Goal: Book appointment/travel/reservation

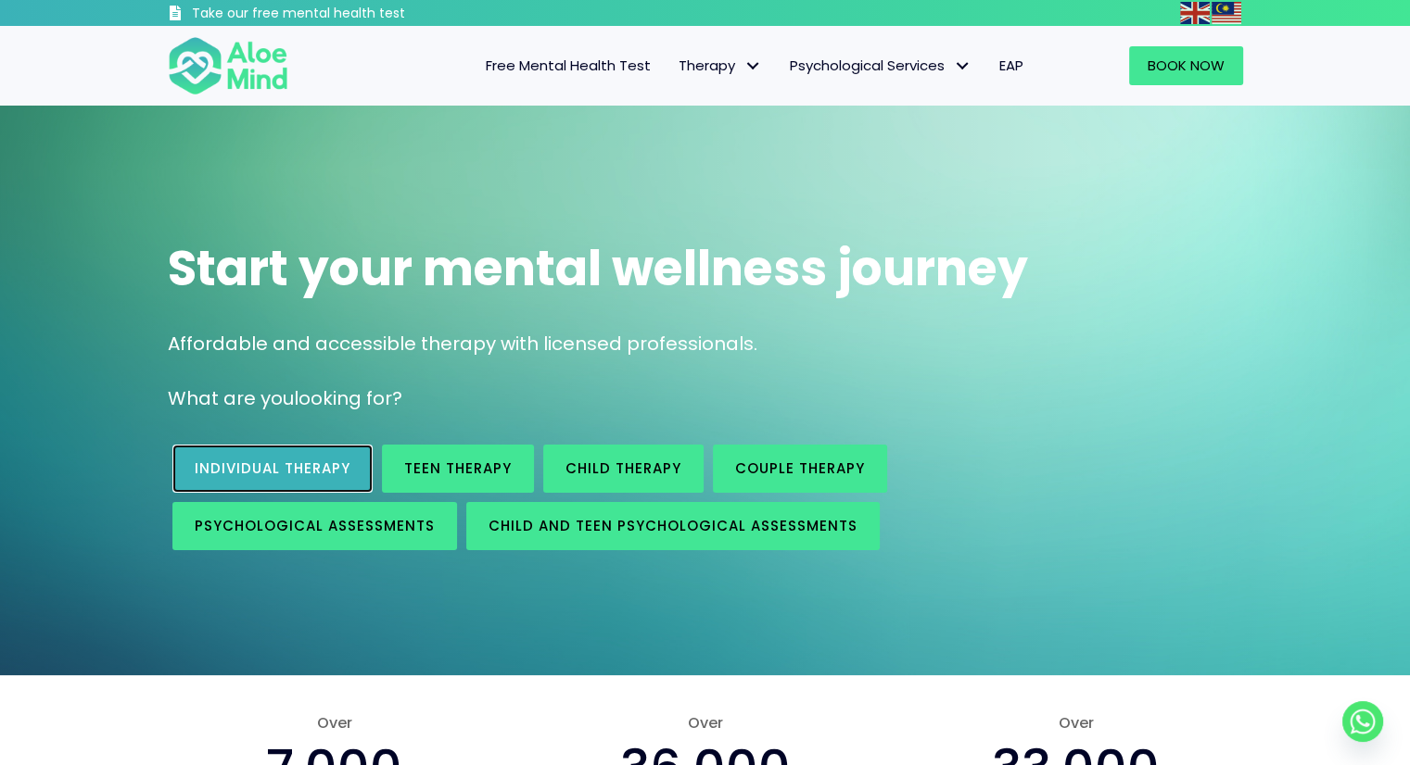
click at [209, 468] on span "Individual therapy" at bounding box center [273, 468] width 156 height 19
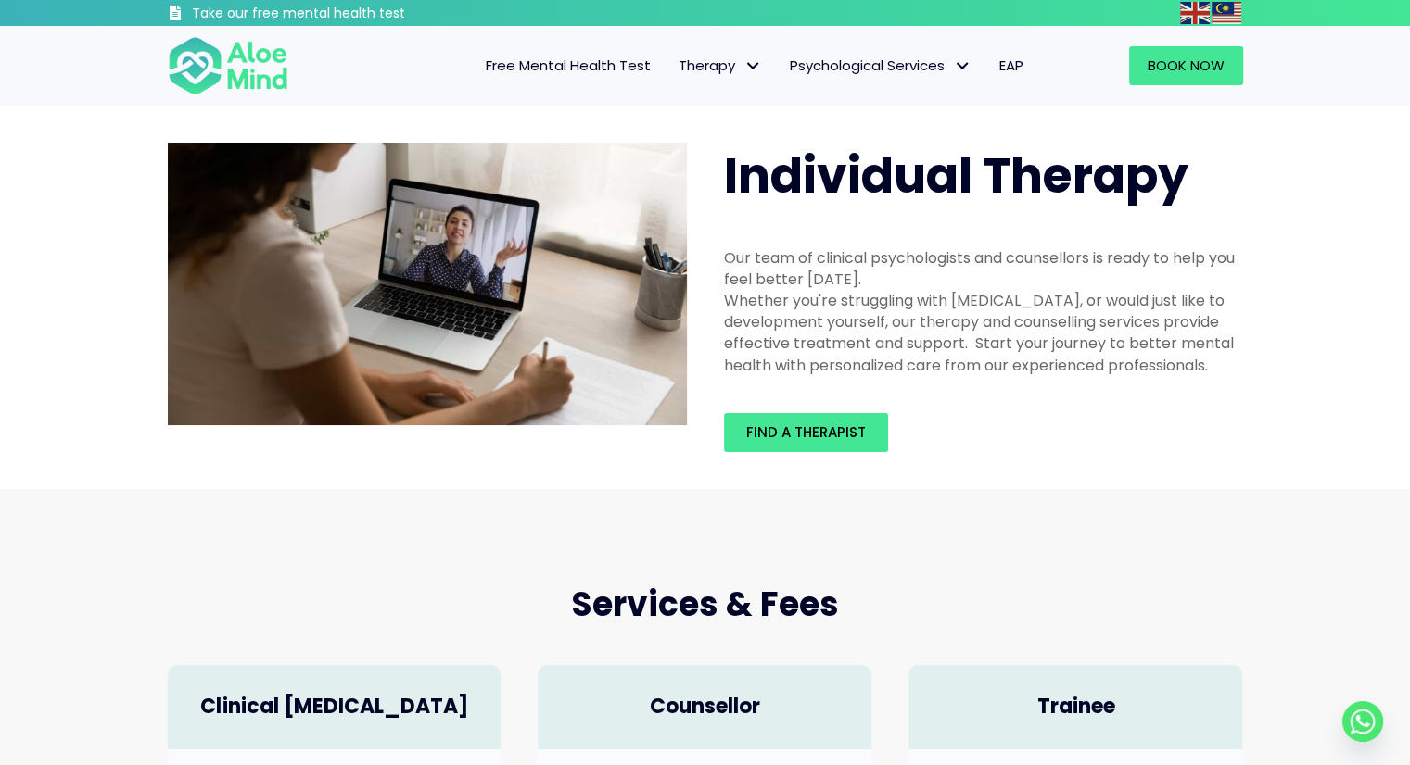
click at [1018, 70] on span "EAP" at bounding box center [1011, 65] width 24 height 19
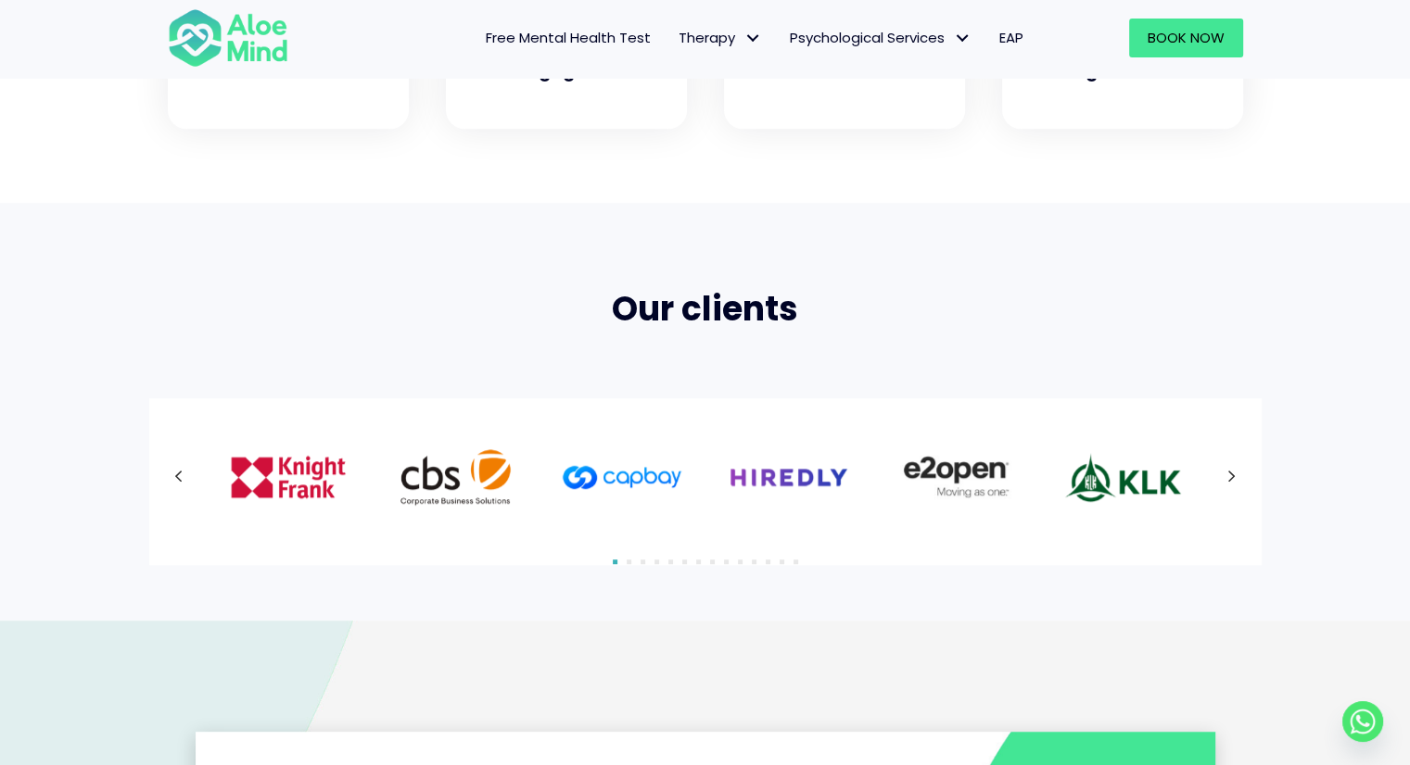
scroll to position [1019, 0]
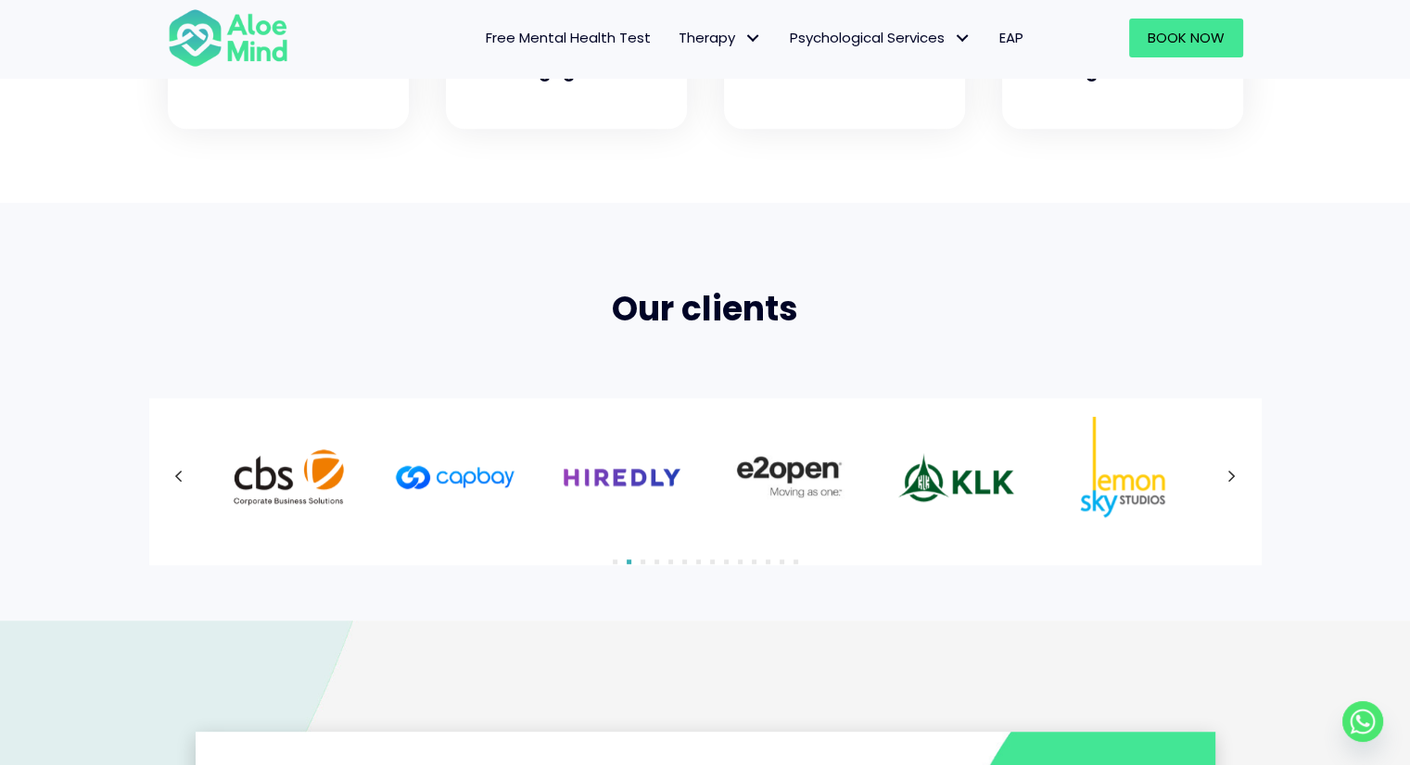
click at [1229, 479] on icon at bounding box center [1231, 477] width 9 height 24
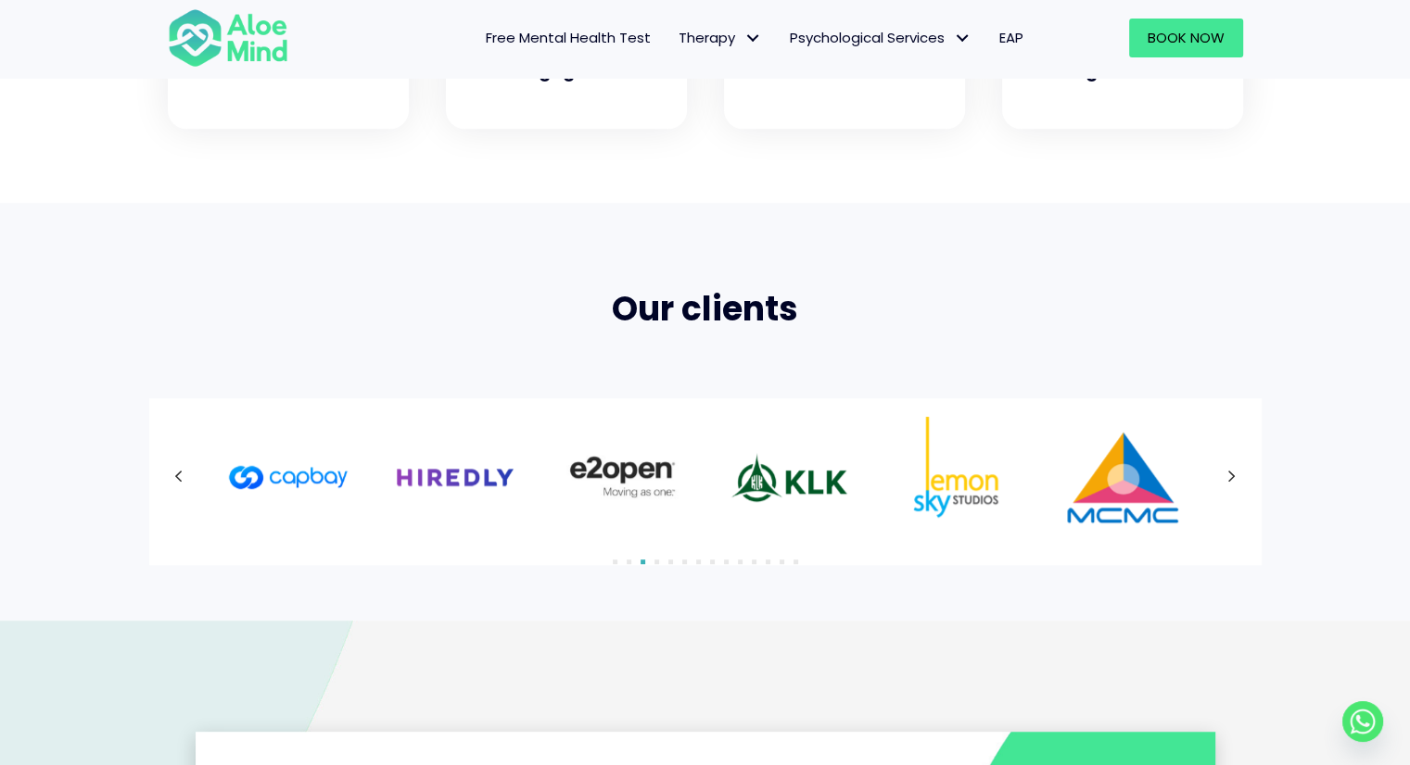
click at [1229, 479] on div at bounding box center [705, 477] width 1075 height 120
click at [1238, 475] on button "Next" at bounding box center [1231, 477] width 33 height 33
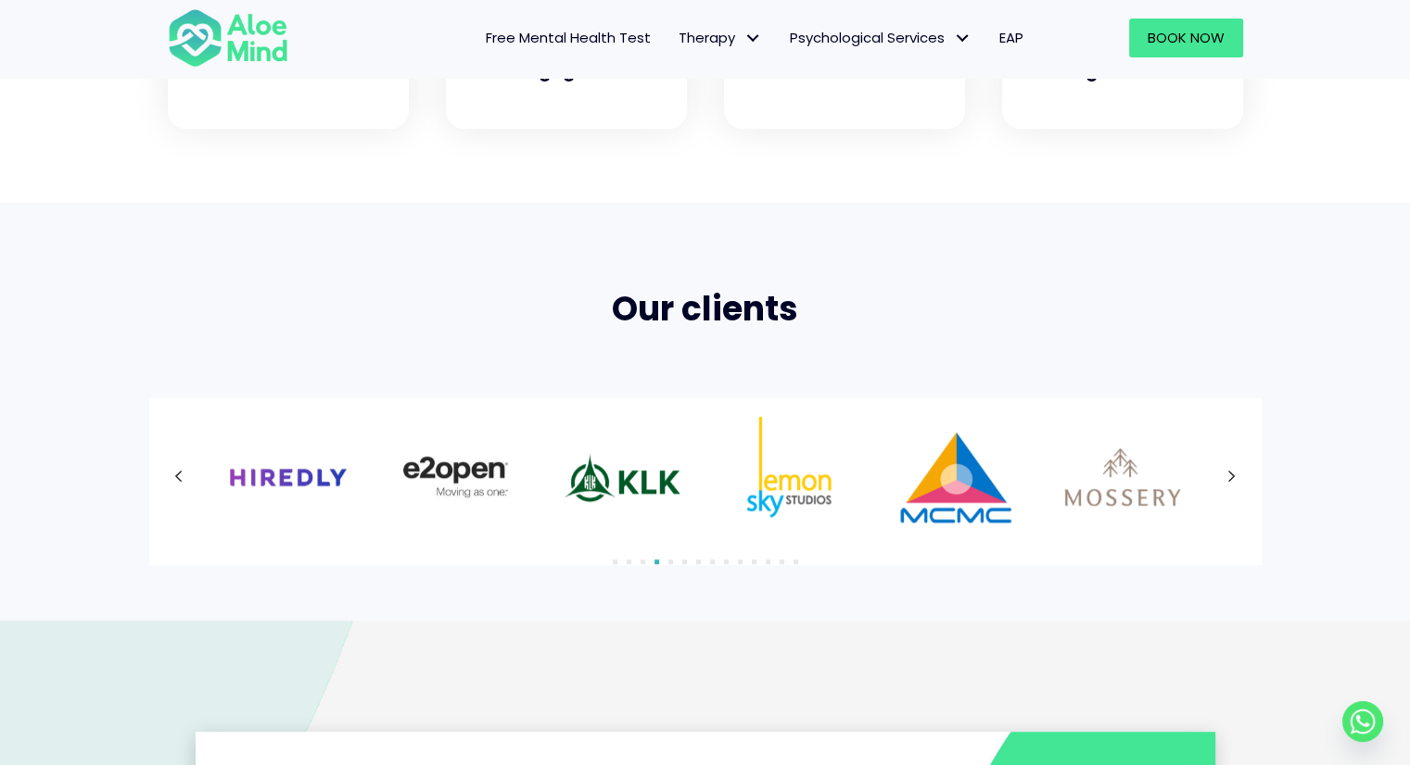
click at [1238, 475] on button "Next" at bounding box center [1231, 477] width 33 height 33
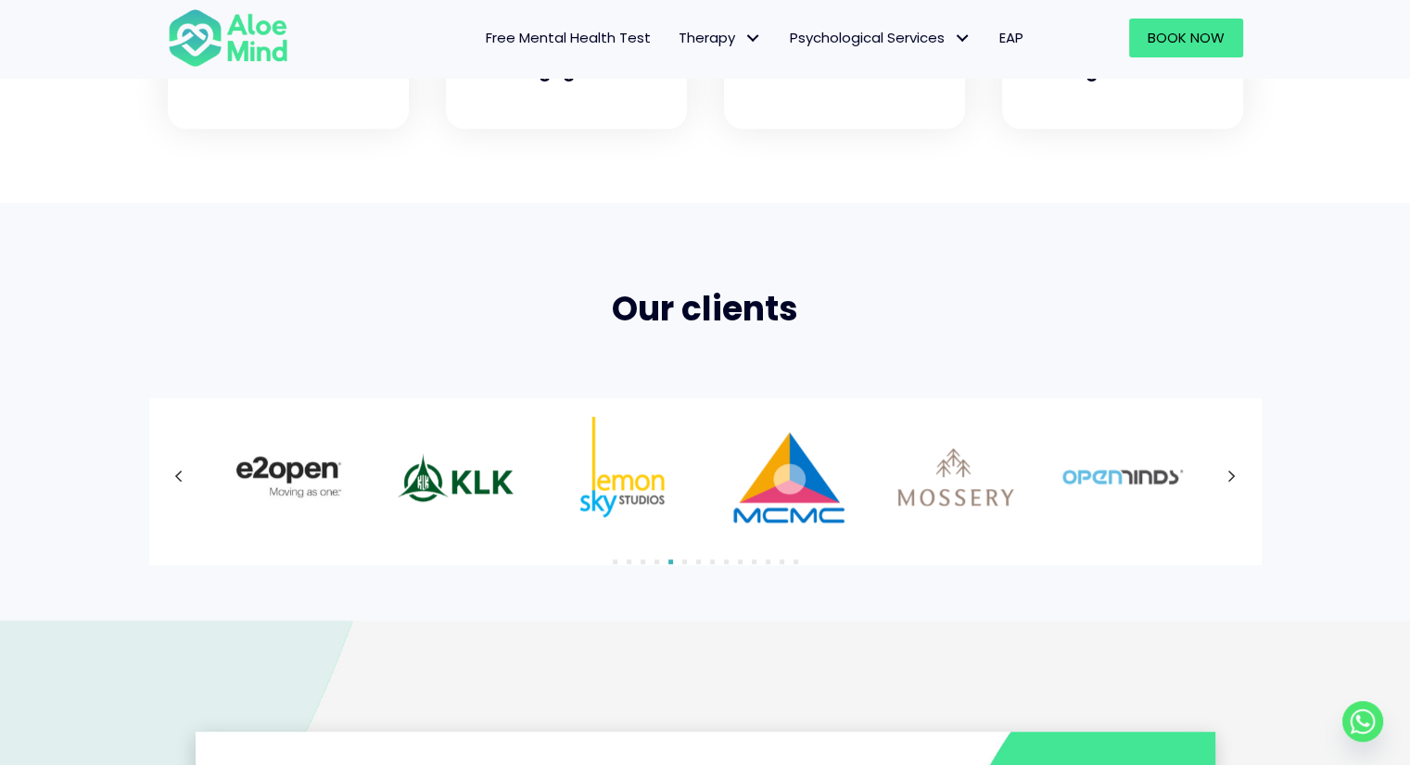
click at [1238, 475] on button "Next" at bounding box center [1231, 477] width 33 height 33
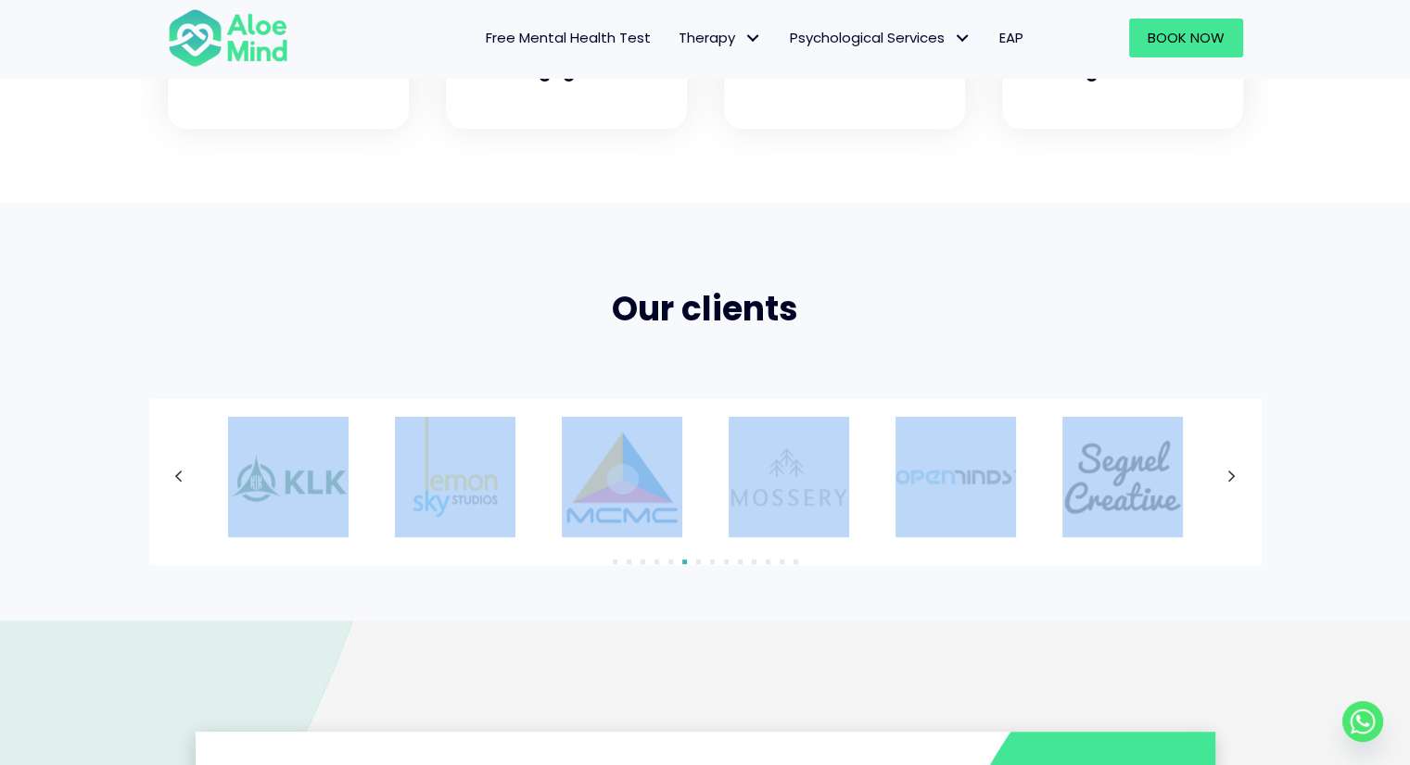
click at [1238, 475] on div at bounding box center [705, 477] width 1075 height 120
click at [1221, 545] on div at bounding box center [705, 481] width 1112 height 167
drag, startPoint x: 1191, startPoint y: 511, endPoint x: 1165, endPoint y: 508, distance: 26.1
click at [1190, 511] on div at bounding box center [705, 477] width 1075 height 120
click at [1112, 598] on div "Our clients 1" at bounding box center [705, 411] width 1410 height 417
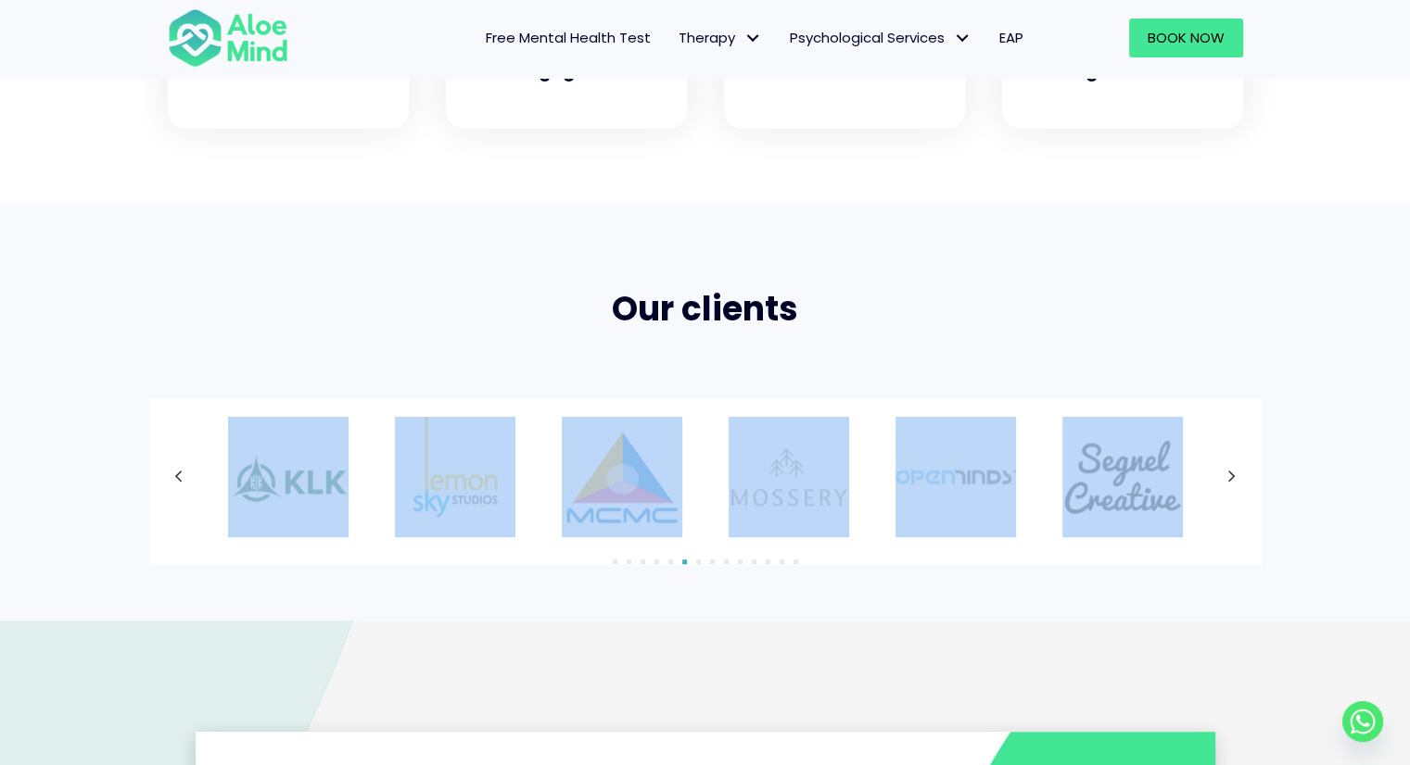
click at [1050, 570] on div "Our clients 1" at bounding box center [705, 411] width 1410 height 417
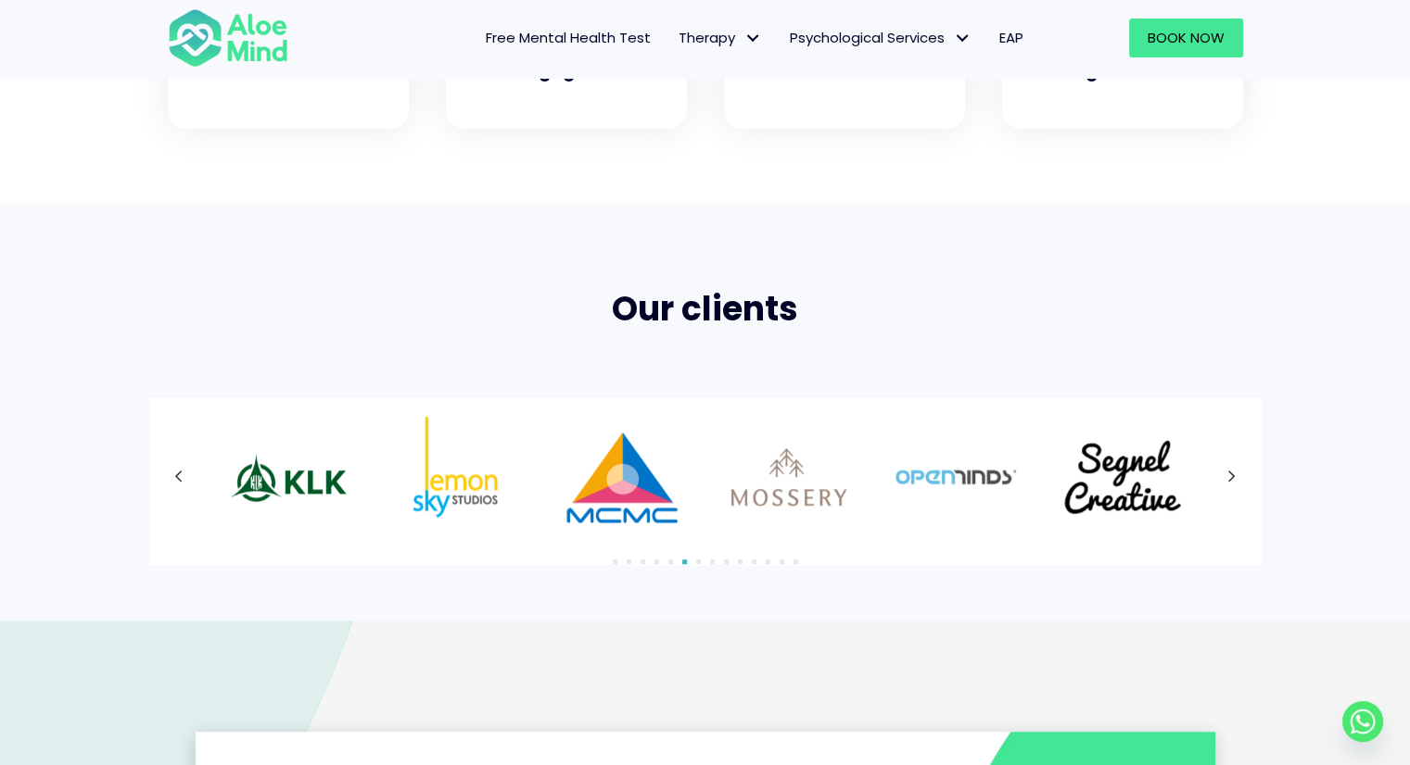
click at [1050, 569] on div "Our clients 1" at bounding box center [705, 411] width 1410 height 417
click at [1232, 477] on div at bounding box center [705, 477] width 1075 height 120
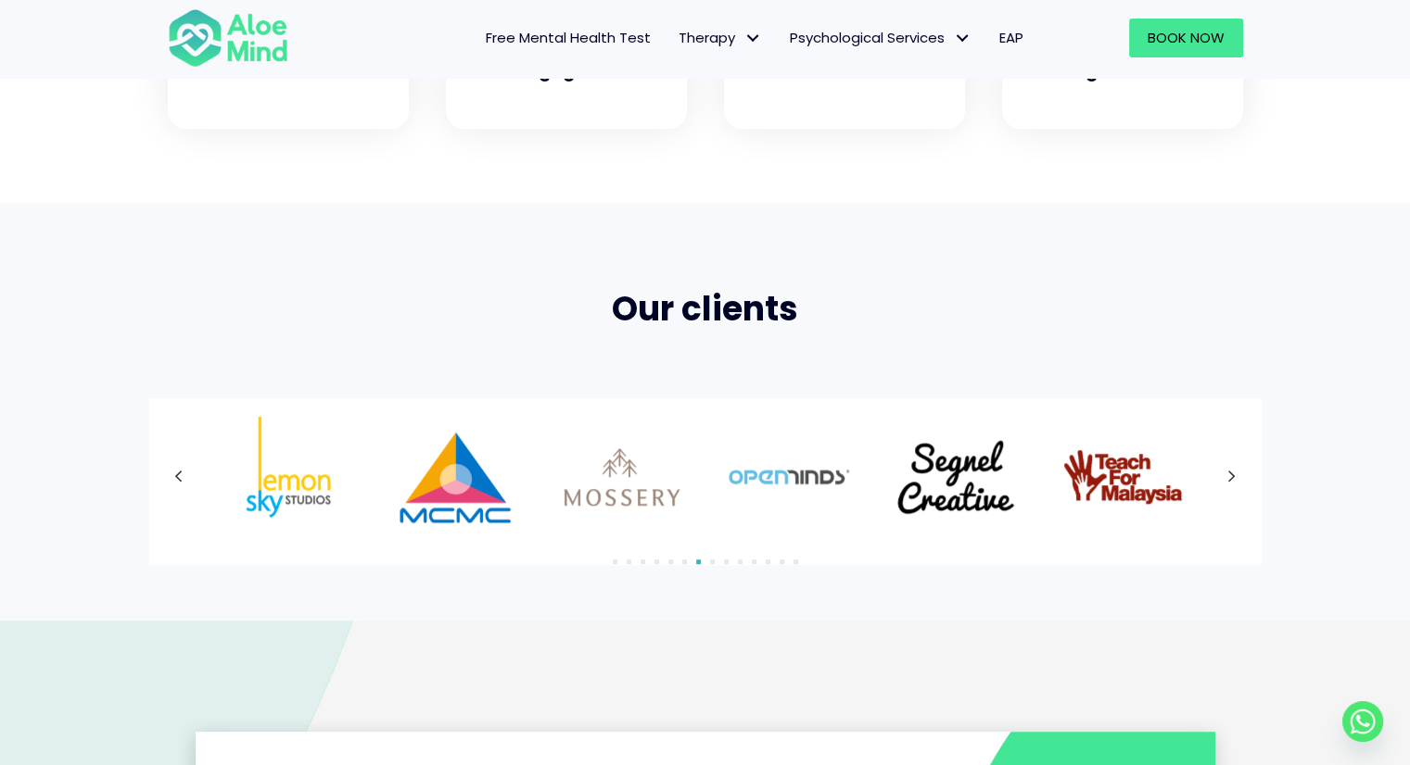
click at [1232, 477] on div at bounding box center [705, 477] width 1075 height 120
click at [1232, 477] on icon at bounding box center [1231, 477] width 7 height 12
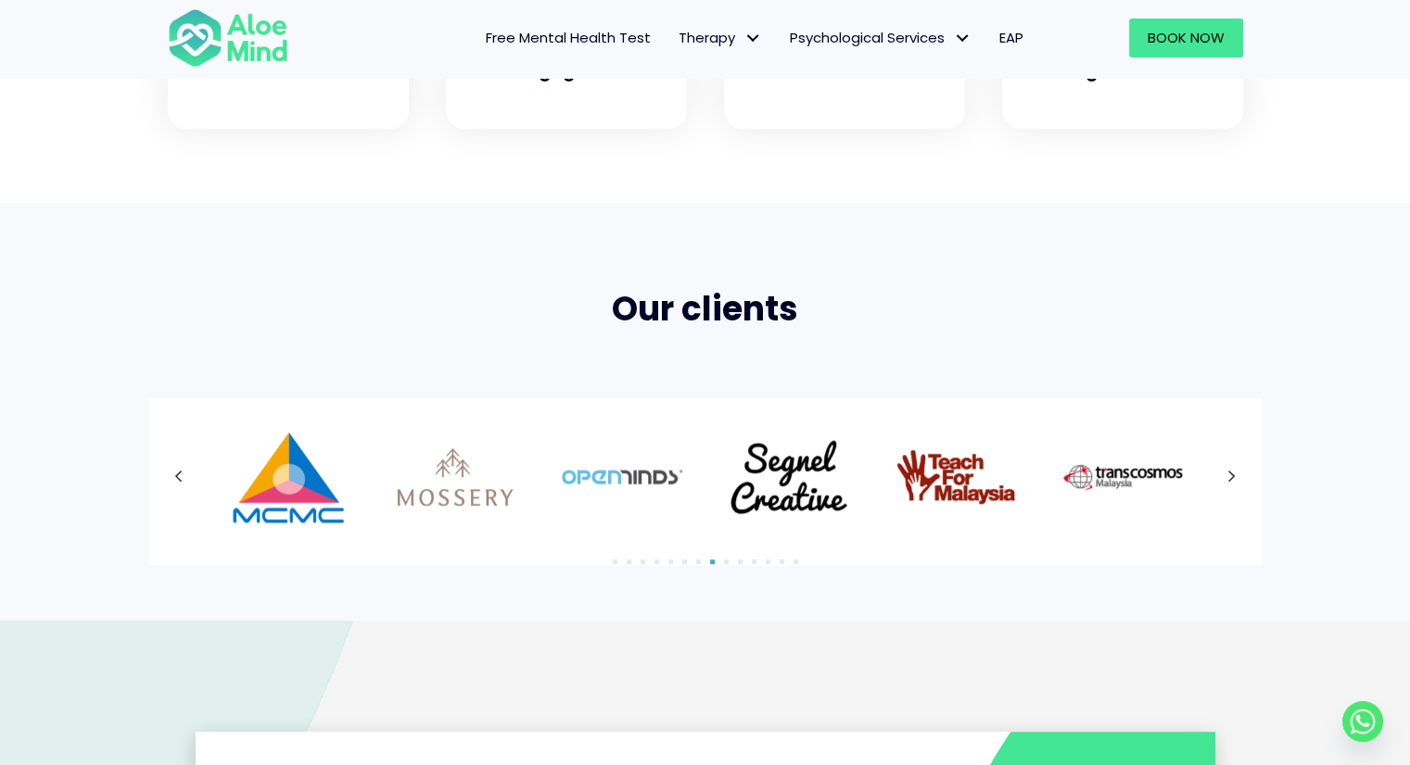
click at [1232, 477] on icon at bounding box center [1231, 477] width 7 height 12
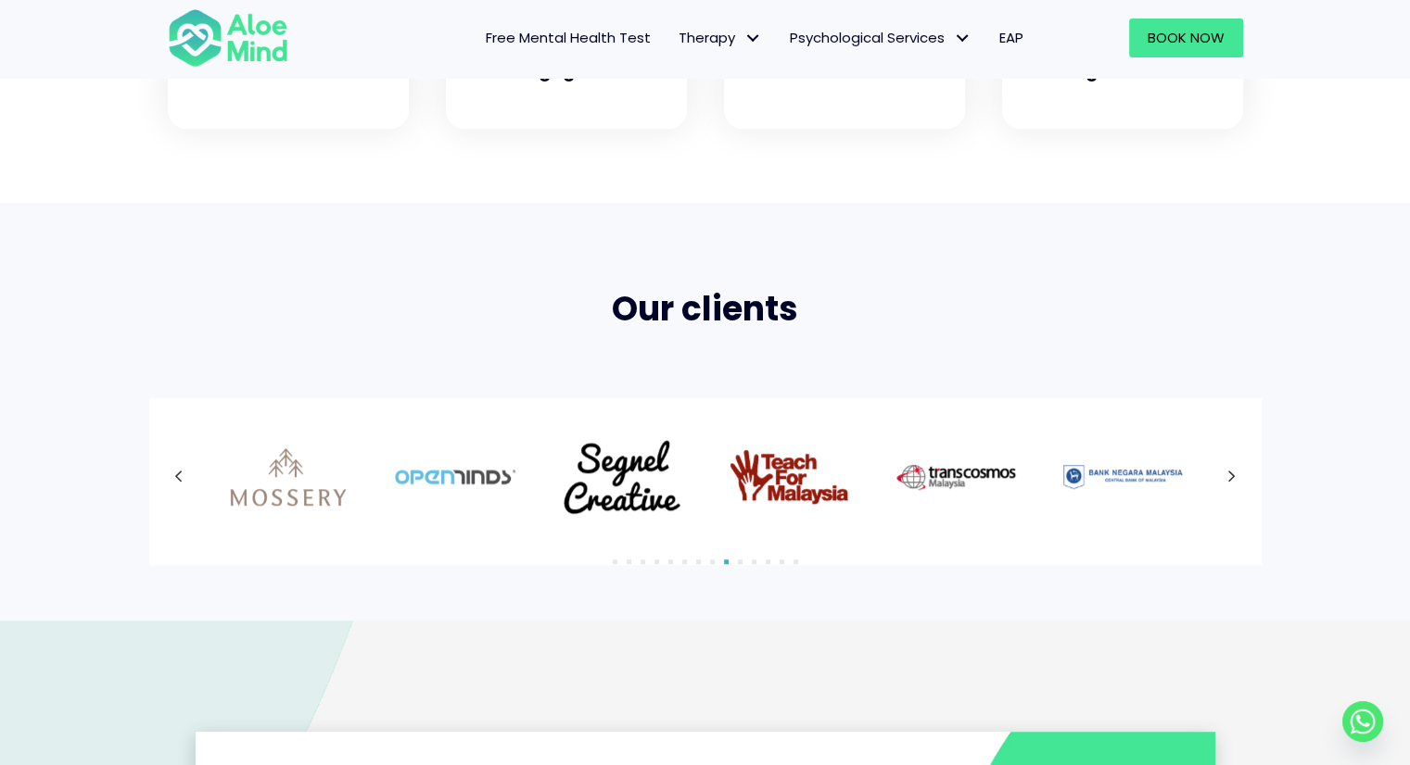
click at [1232, 477] on icon at bounding box center [1231, 477] width 7 height 12
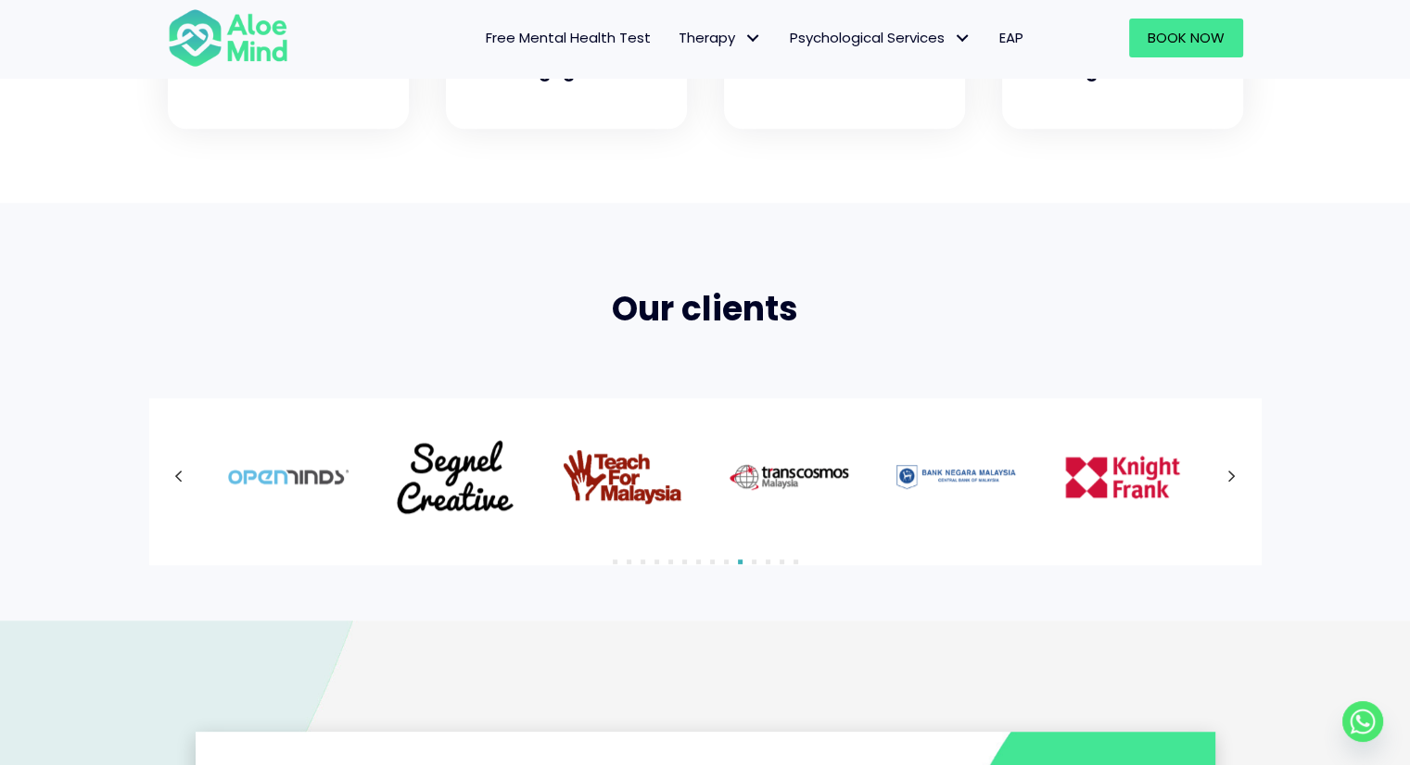
click at [1232, 477] on icon at bounding box center [1231, 477] width 7 height 12
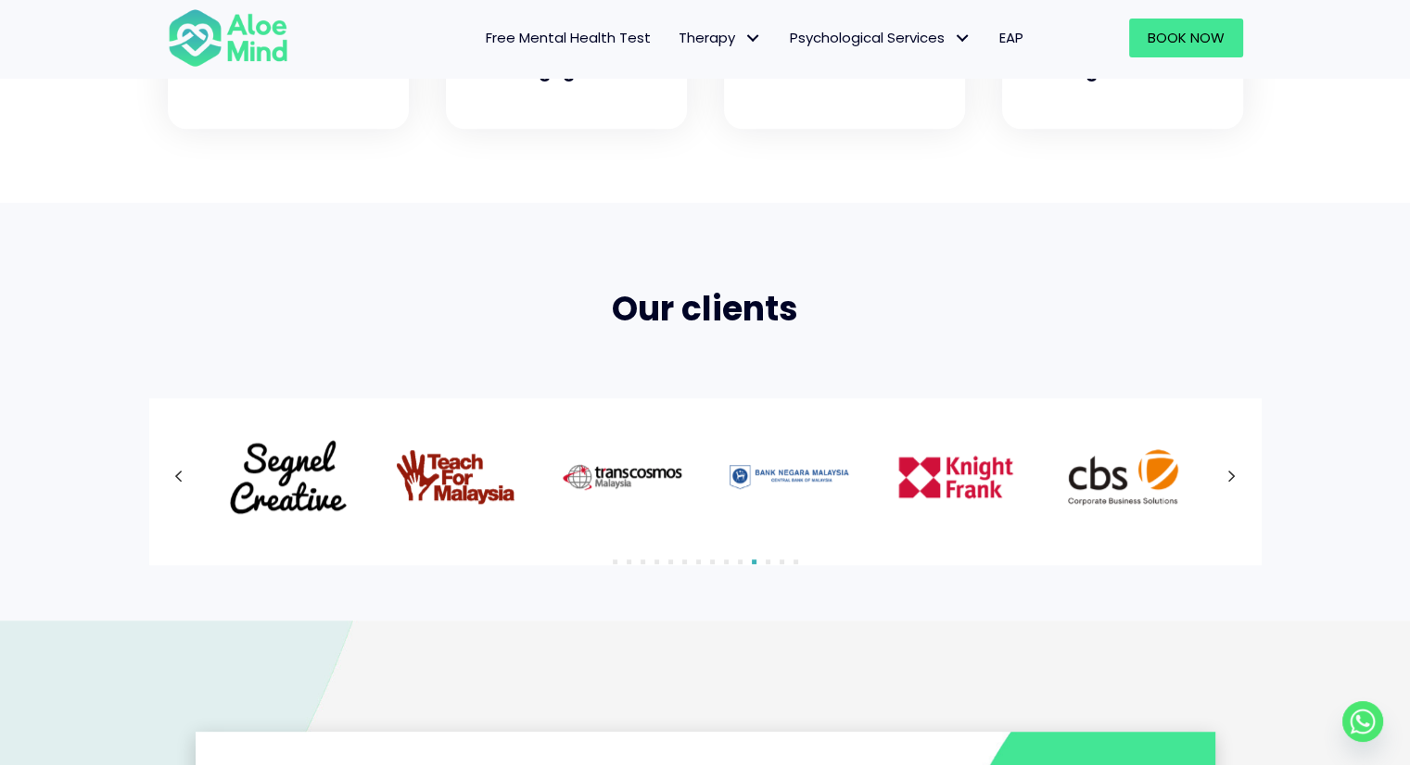
click at [1232, 477] on icon at bounding box center [1231, 477] width 7 height 12
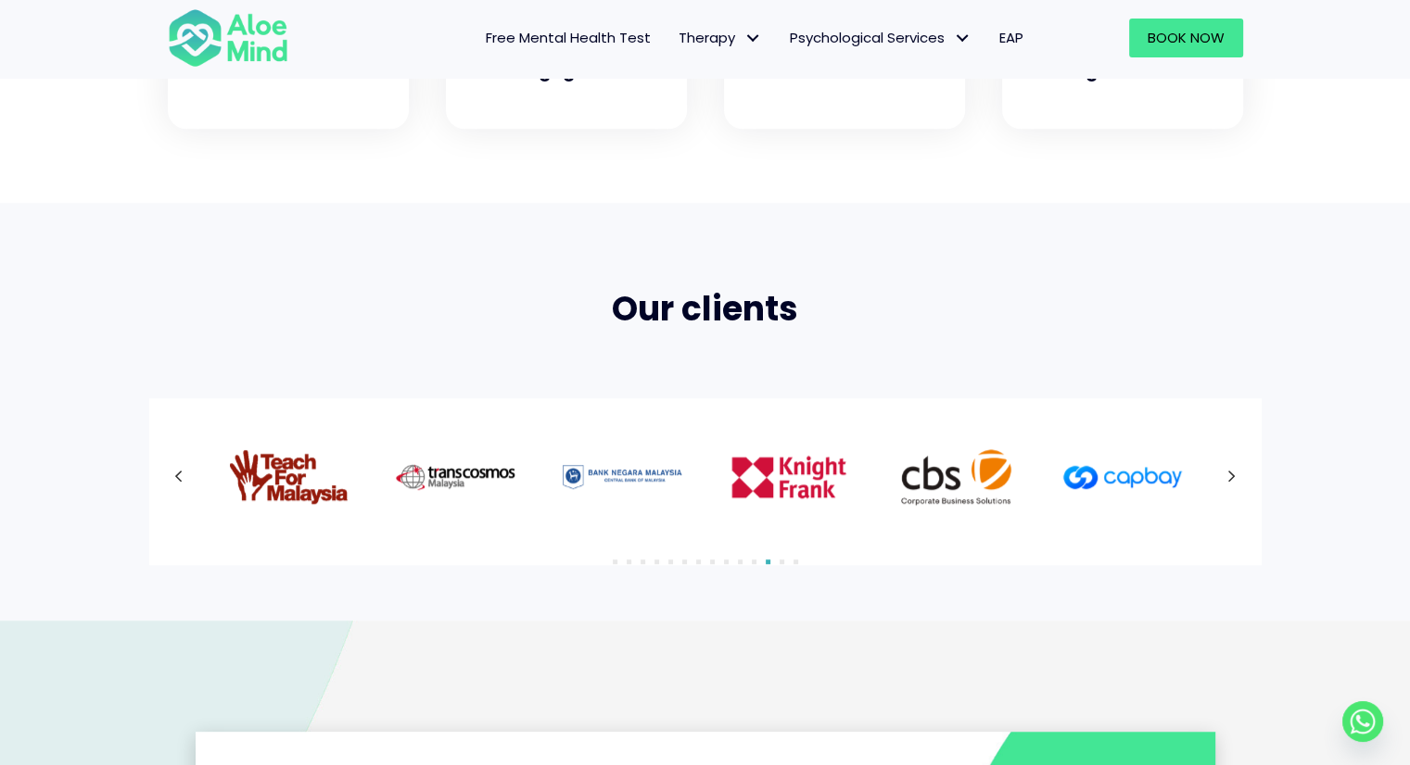
click at [1232, 477] on icon at bounding box center [1231, 477] width 7 height 12
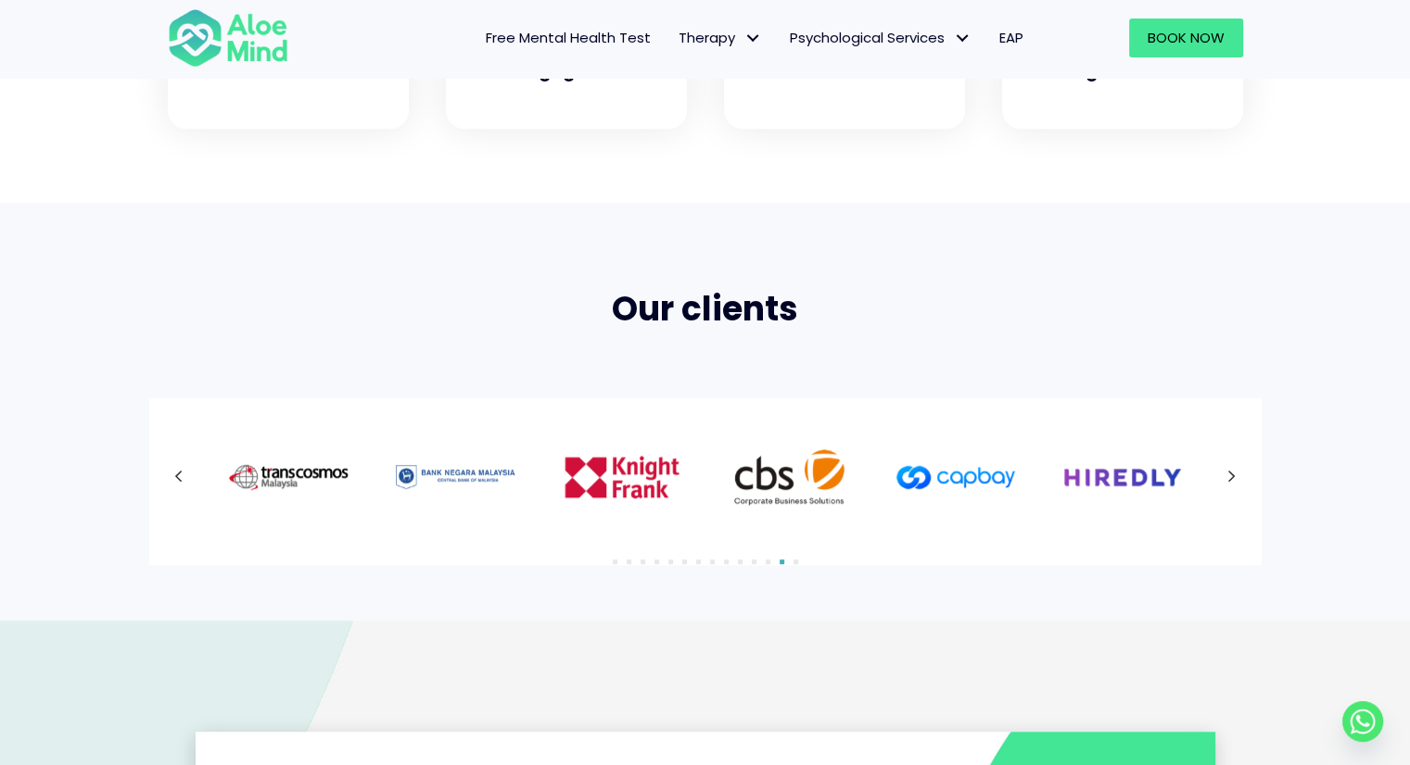
click at [1232, 477] on icon at bounding box center [1231, 477] width 7 height 12
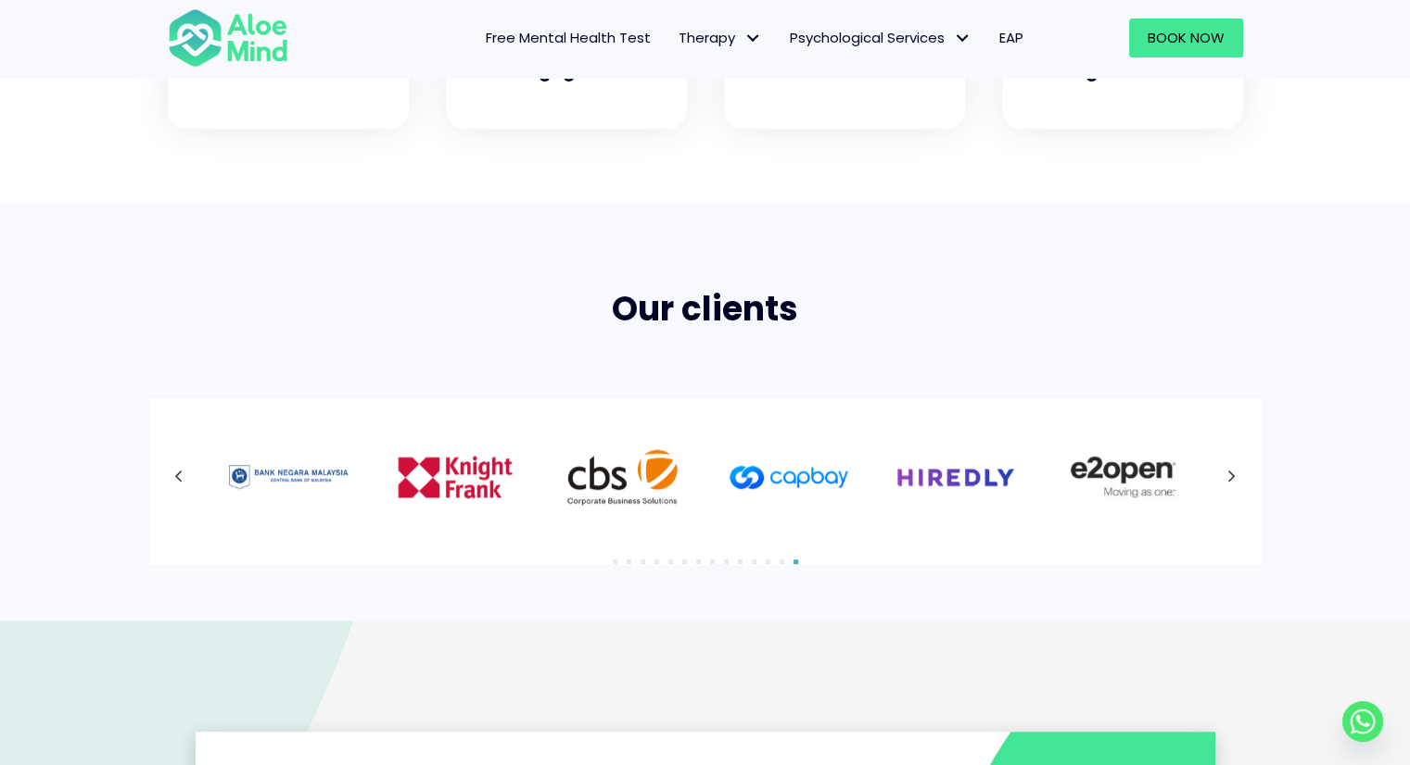
click at [1232, 477] on icon at bounding box center [1231, 477] width 7 height 12
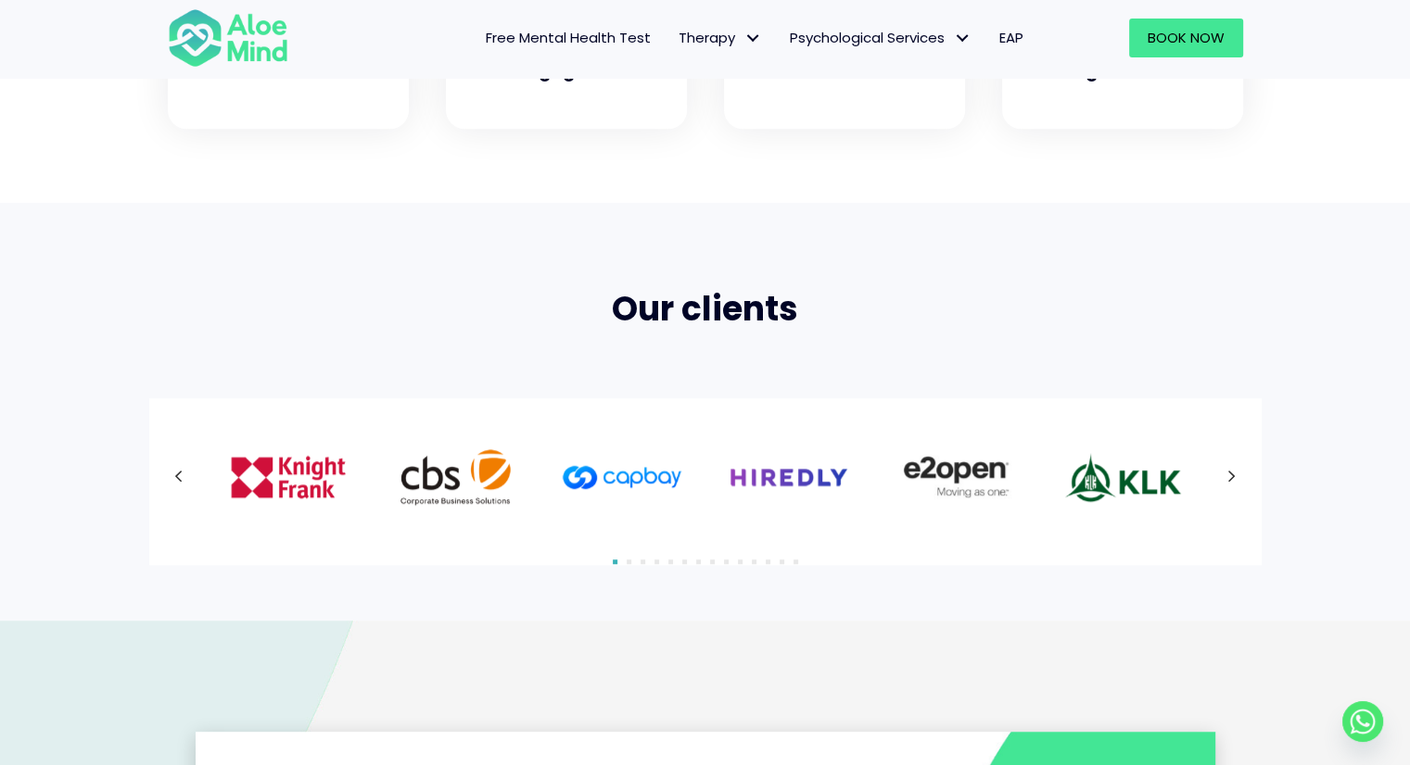
click at [1232, 477] on div at bounding box center [705, 477] width 1075 height 120
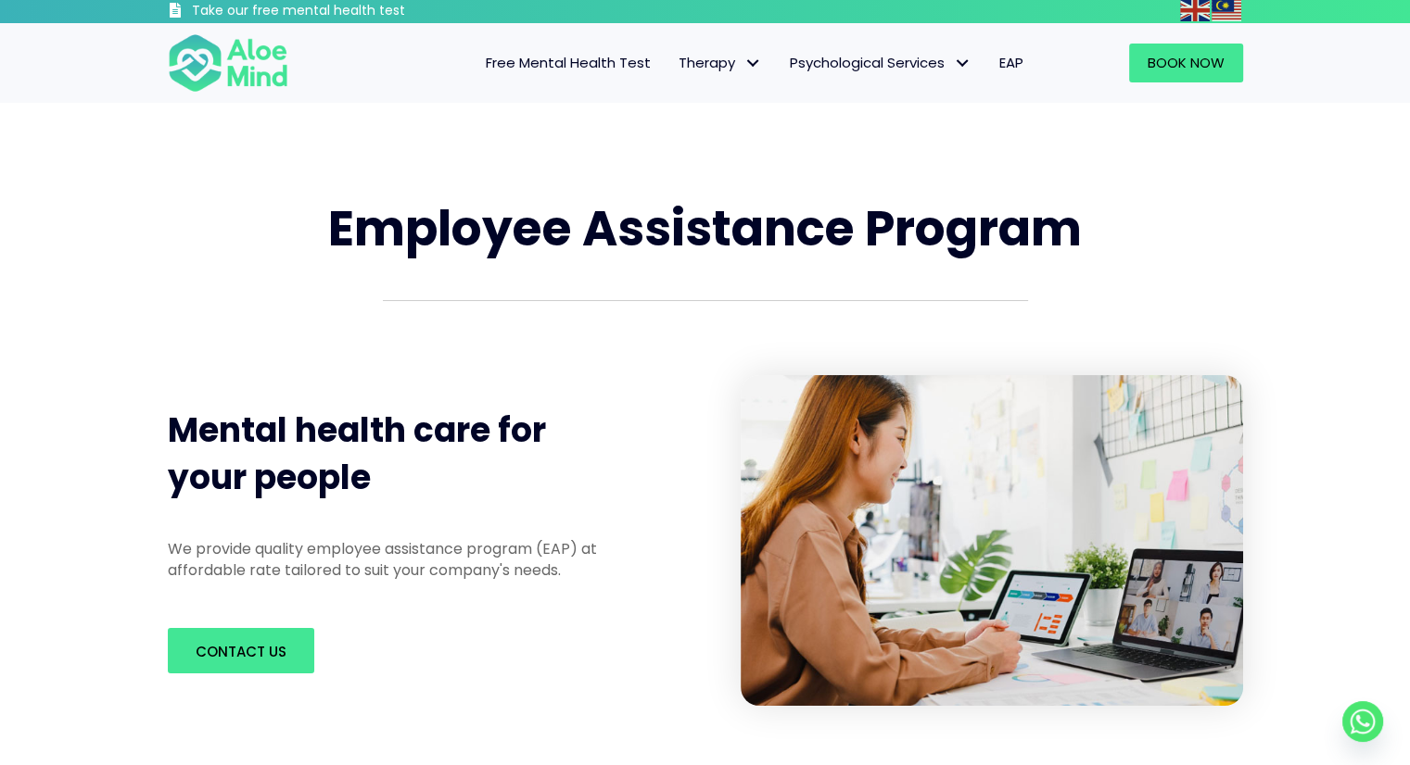
scroll to position [0, 0]
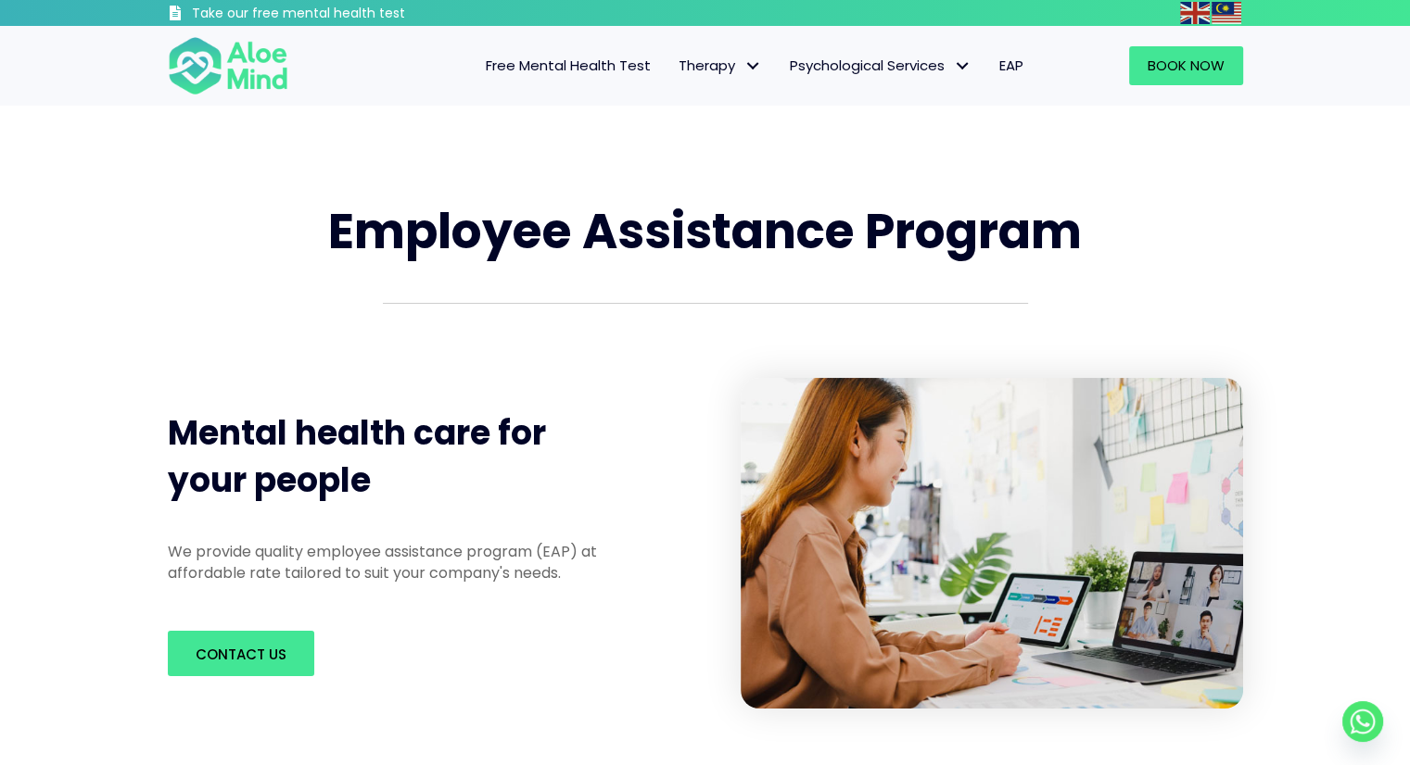
click at [578, 74] on span "Free Mental Health Test" at bounding box center [568, 65] width 165 height 19
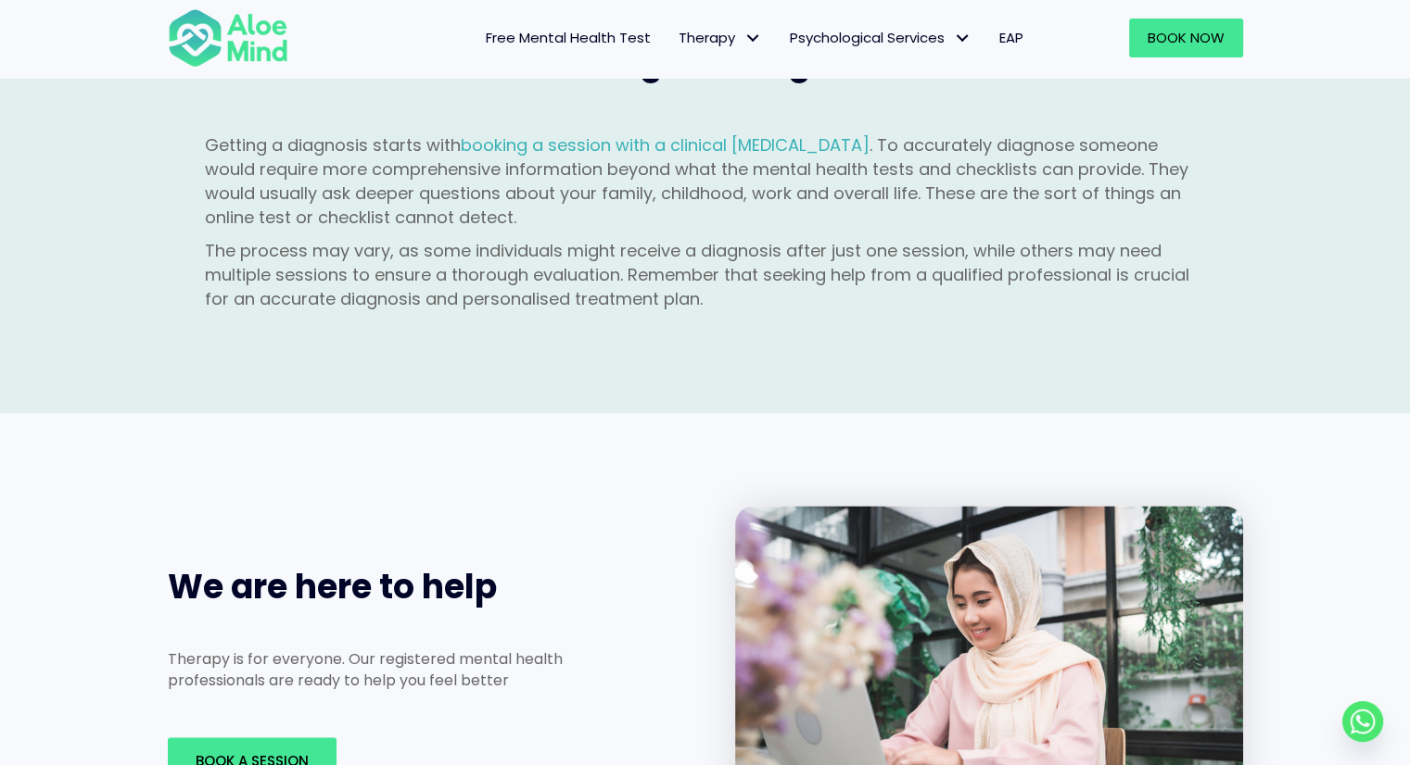
scroll to position [2409, 0]
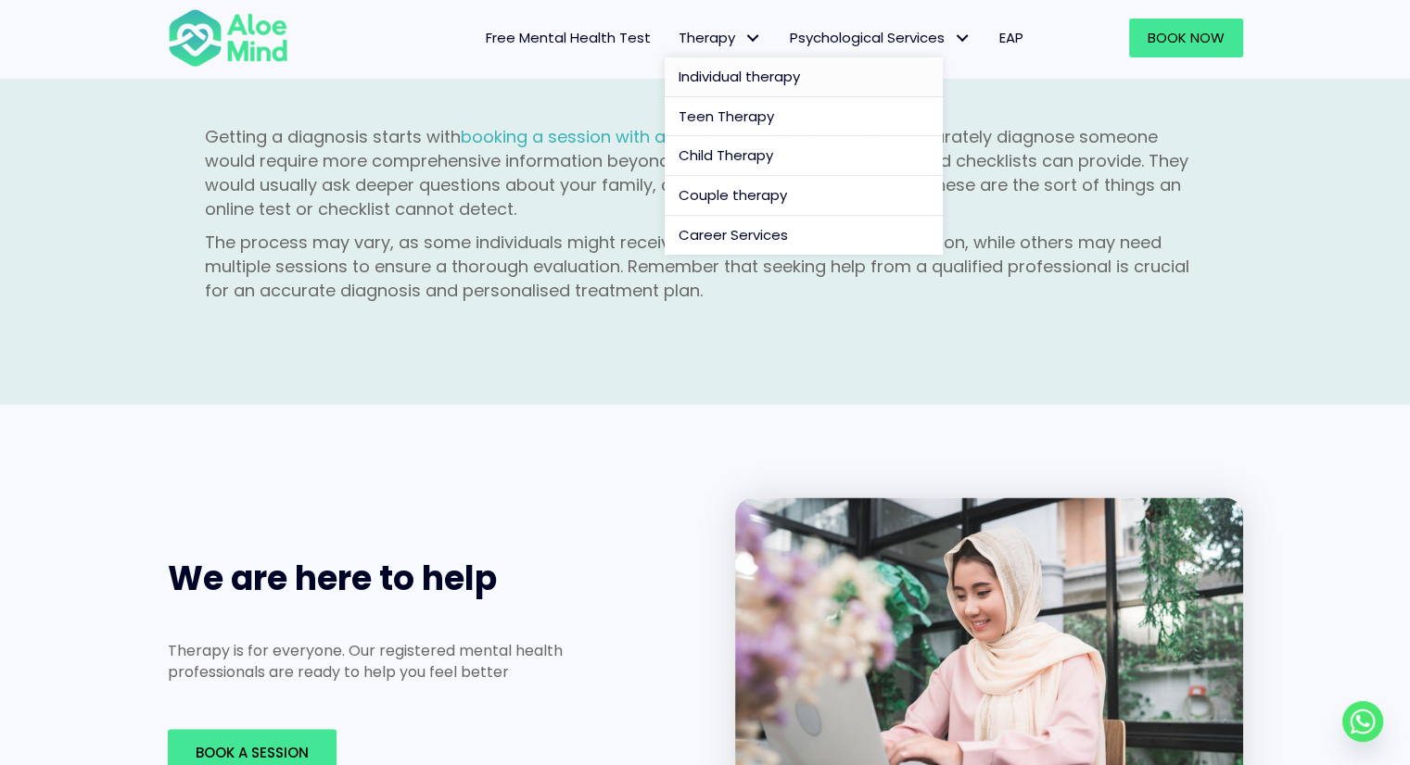
click at [713, 80] on span "Individual therapy" at bounding box center [738, 76] width 121 height 19
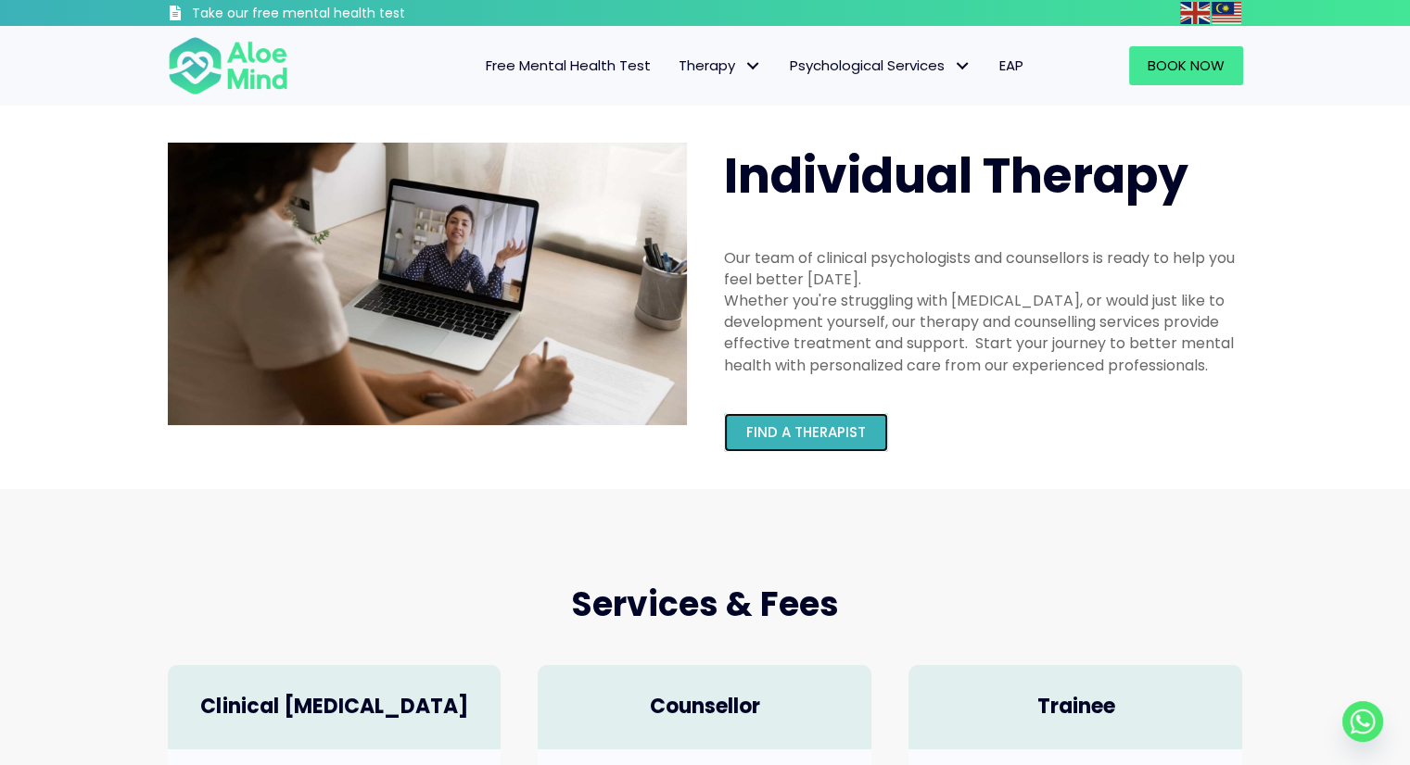
click at [853, 431] on span "Find a therapist" at bounding box center [806, 432] width 120 height 19
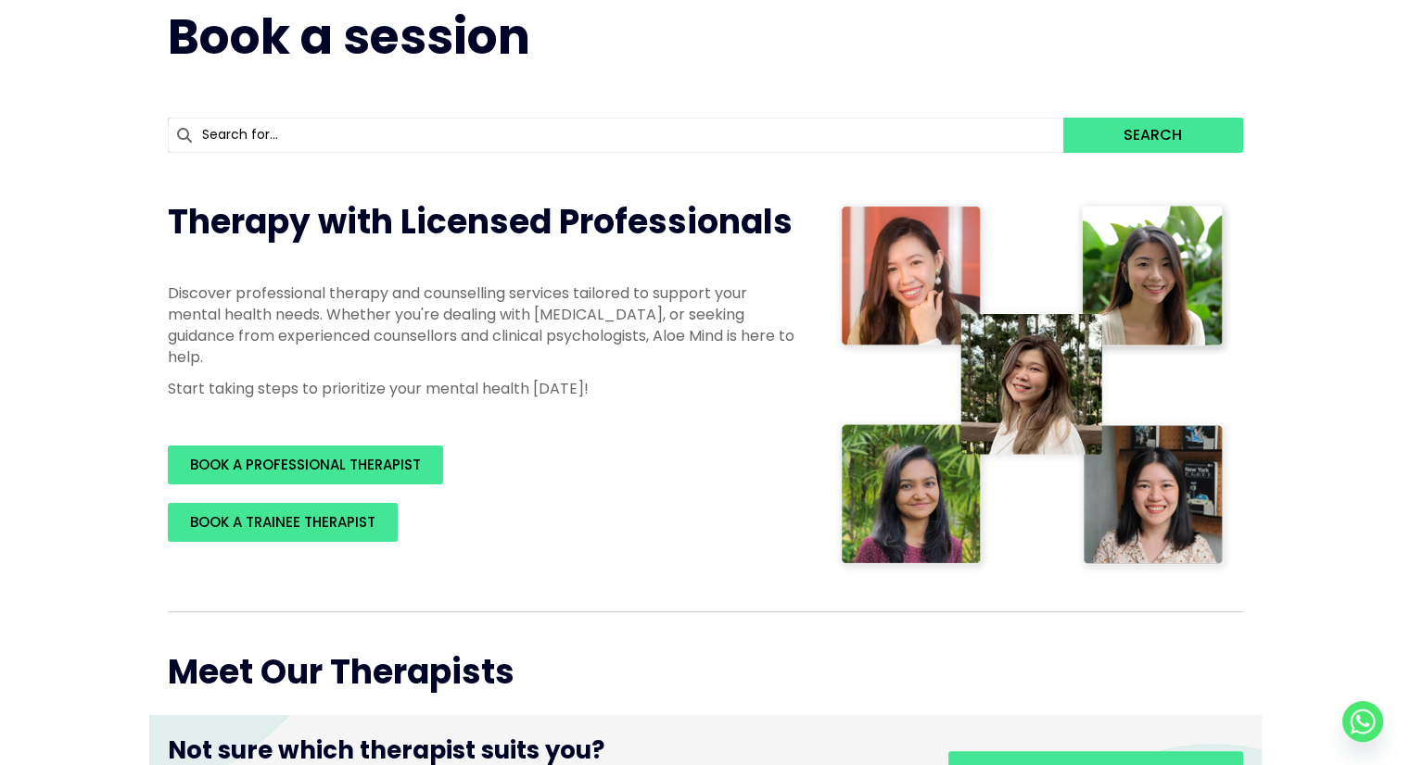
scroll to position [185, 0]
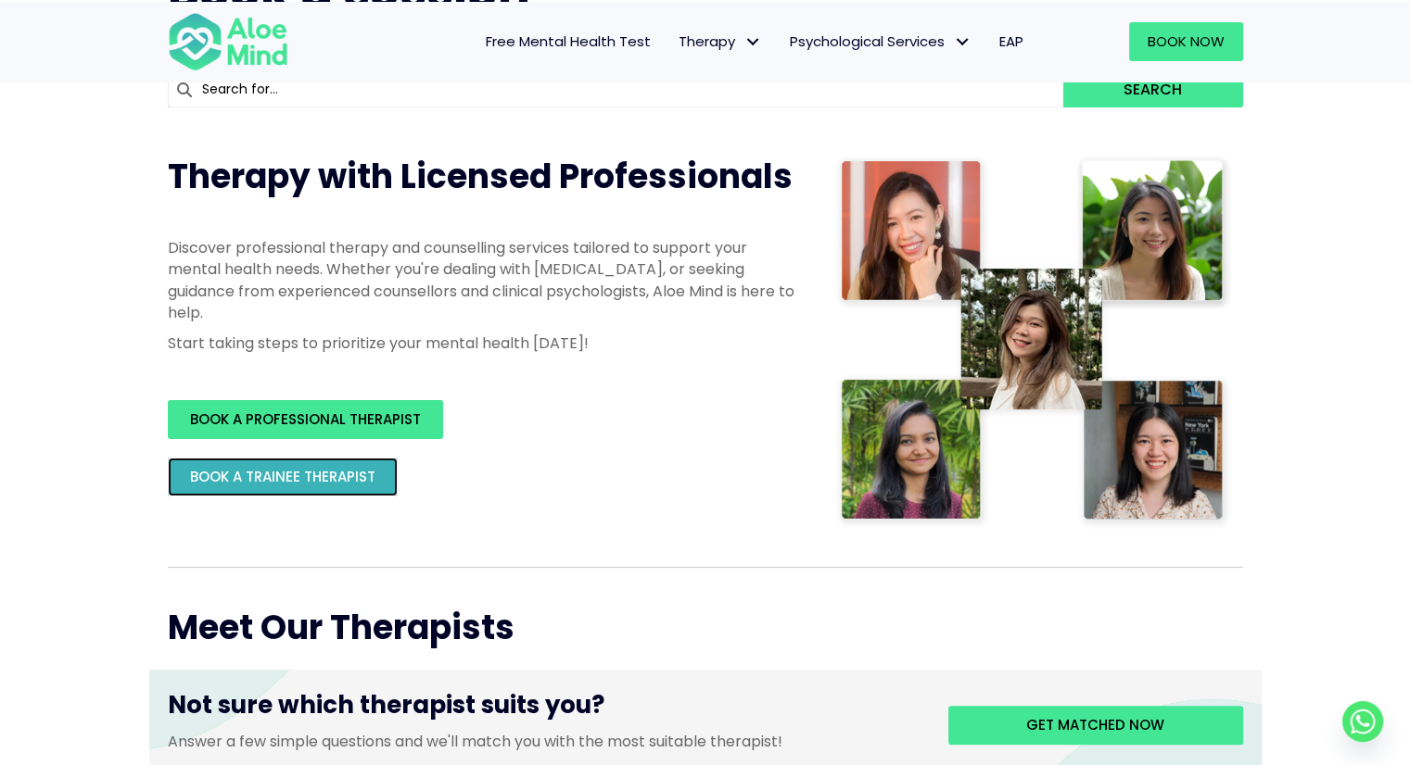
click at [314, 461] on link "BOOK A TRAINEE THERAPIST" at bounding box center [283, 477] width 230 height 39
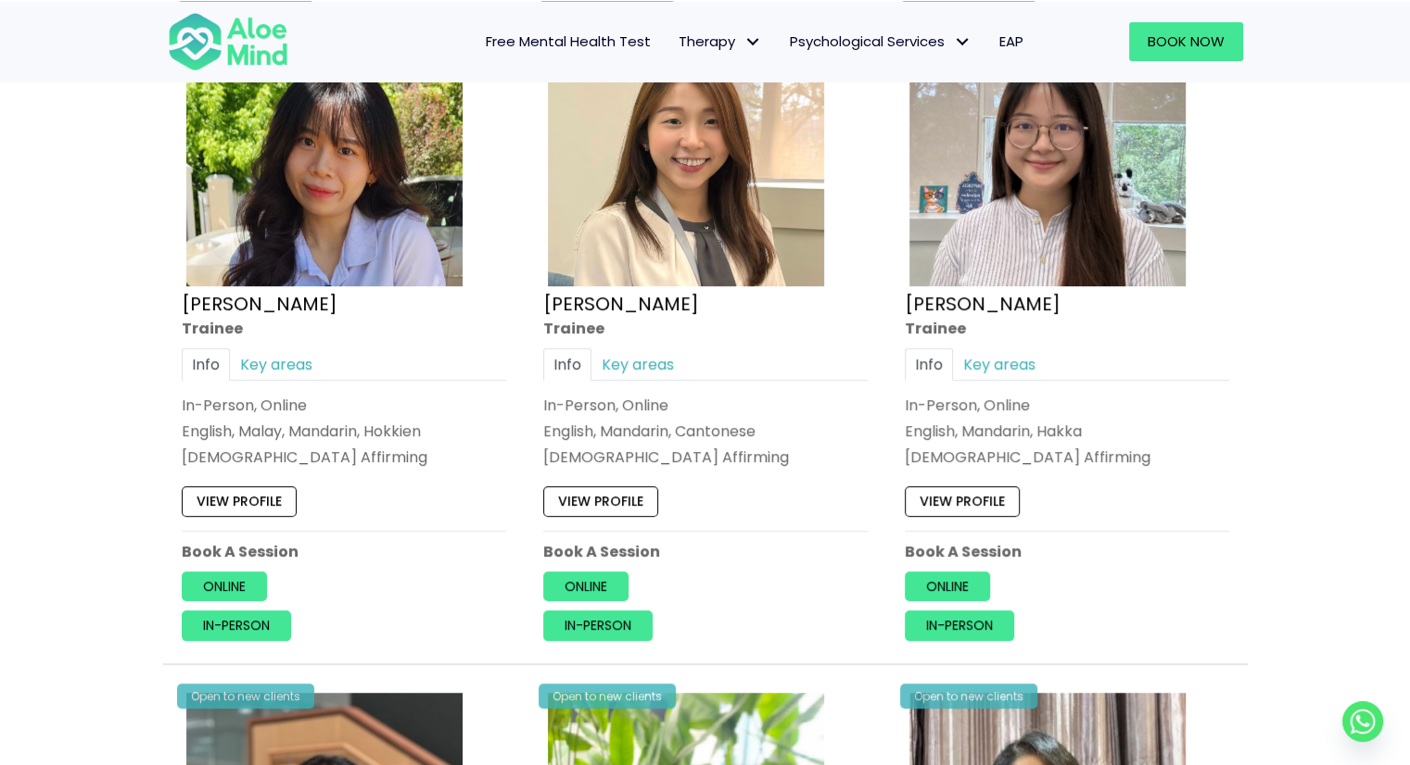
scroll to position [1019, 0]
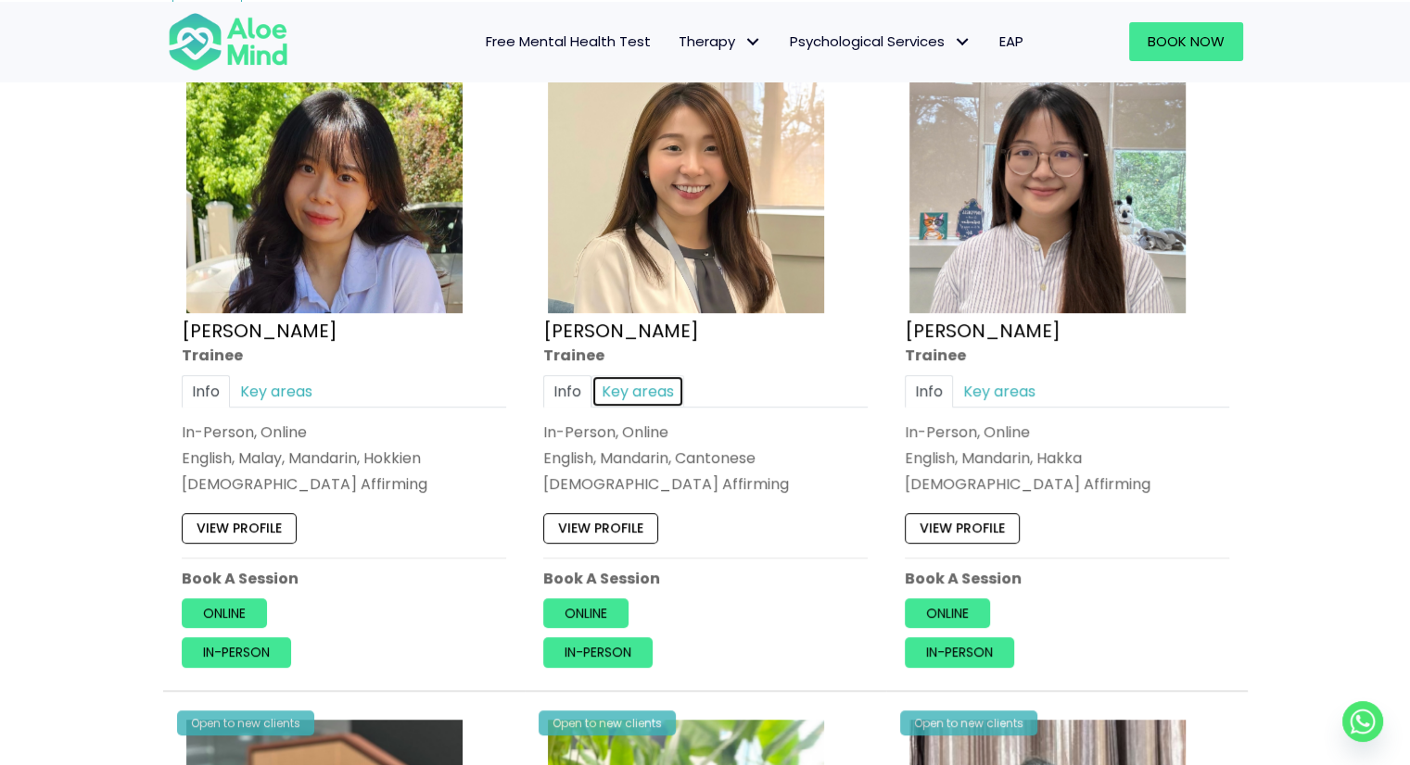
click at [634, 390] on link "Key areas" at bounding box center [637, 390] width 93 height 32
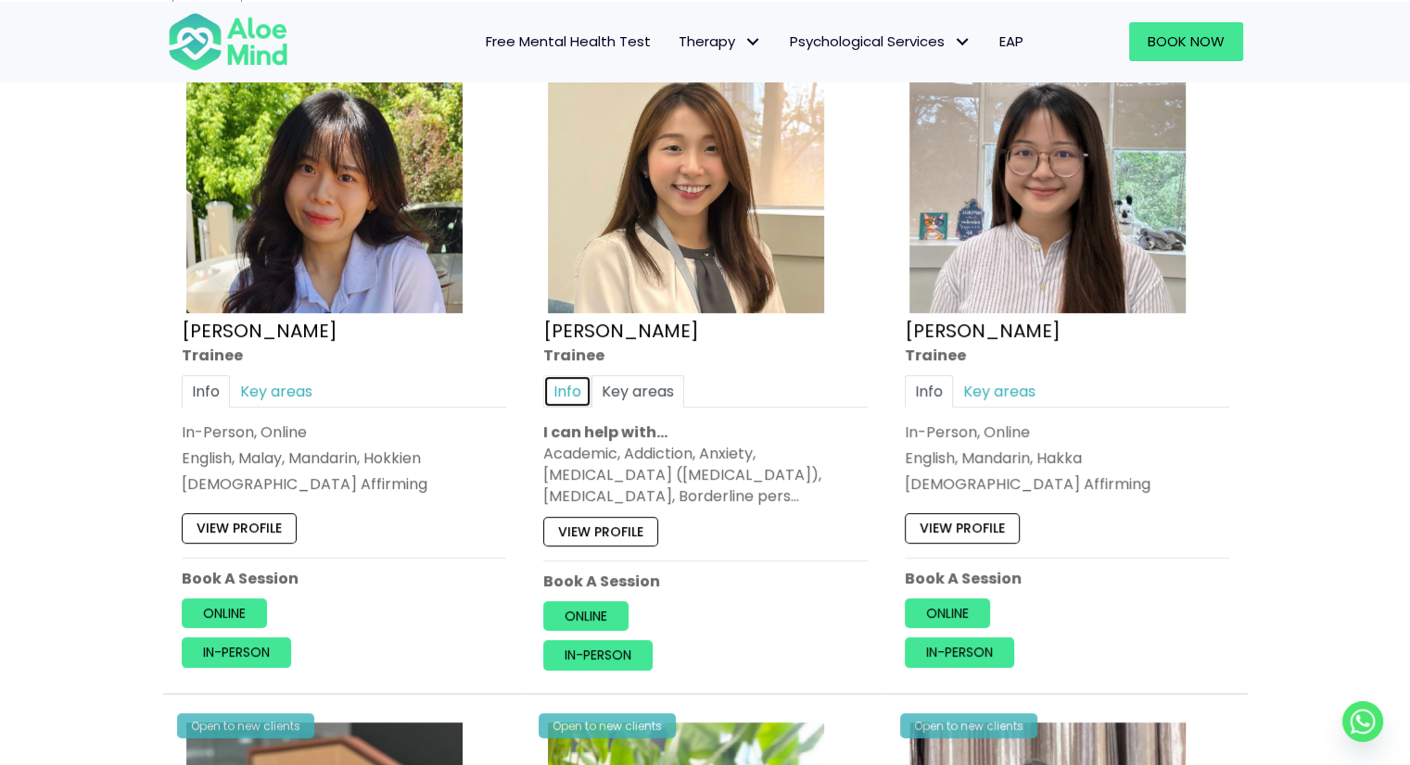
click at [558, 384] on link "Info" at bounding box center [567, 390] width 48 height 32
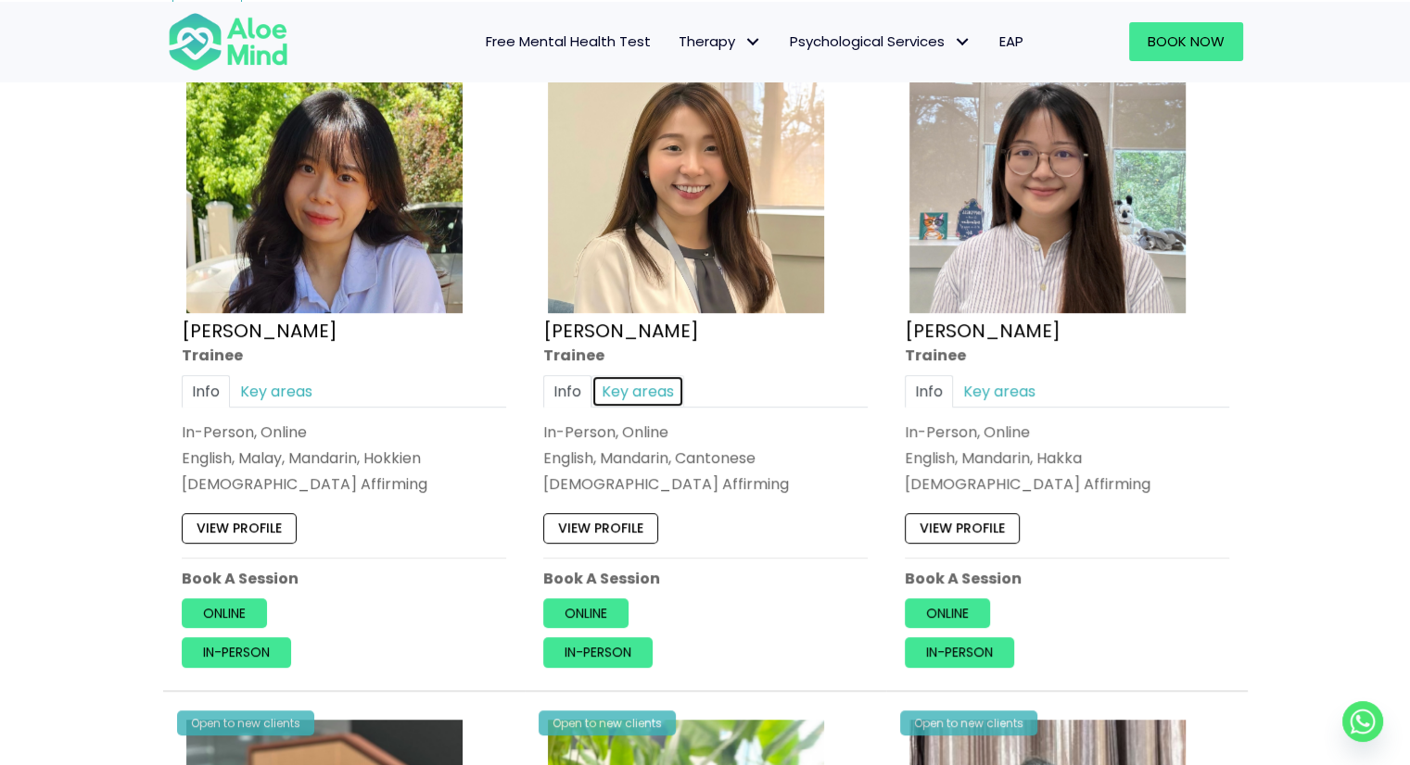
click at [650, 390] on link "Key areas" at bounding box center [637, 390] width 93 height 32
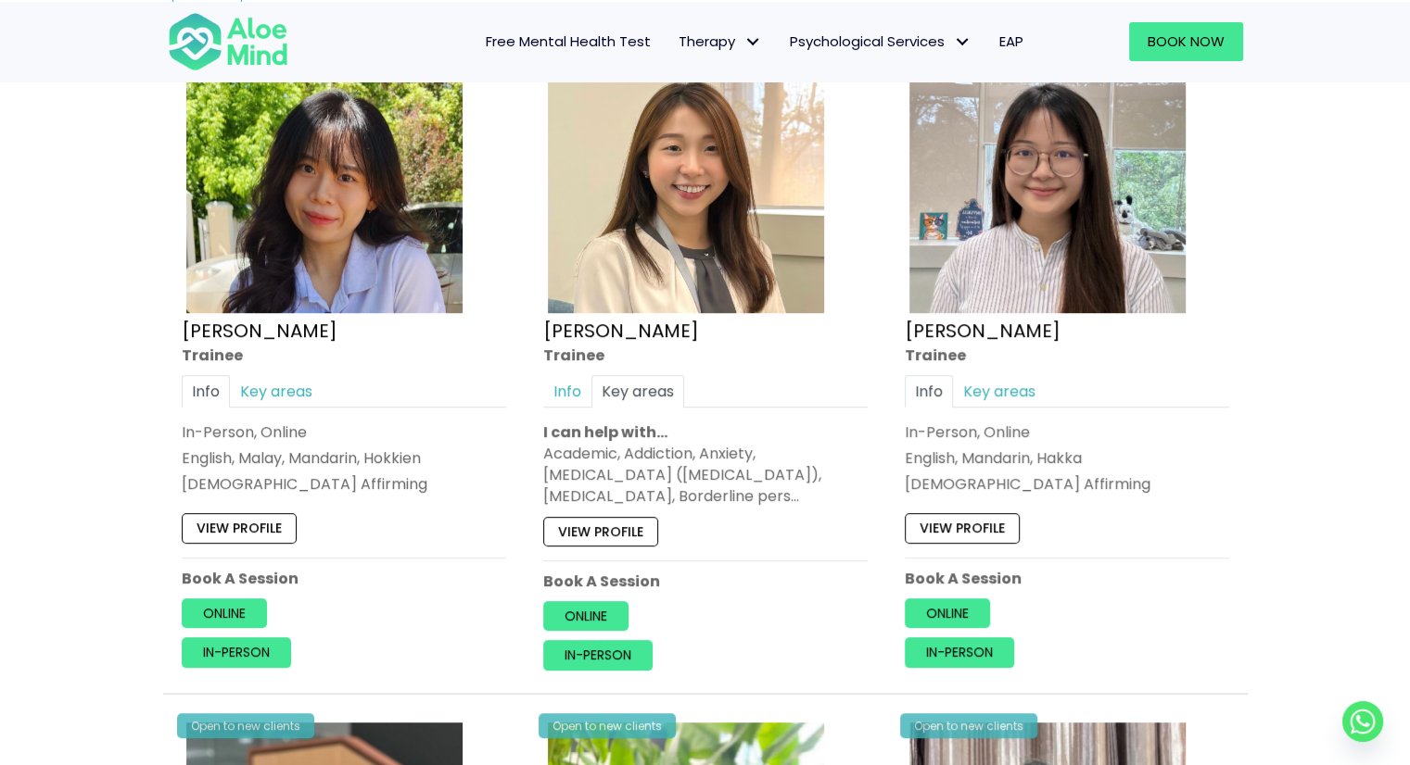
click at [723, 483] on div "Academic, Addiction, Anxiety, Attention Deficit Hyperactivity Disorder (ADHD), …" at bounding box center [705, 475] width 324 height 65
click at [974, 390] on link "Key areas" at bounding box center [999, 390] width 93 height 32
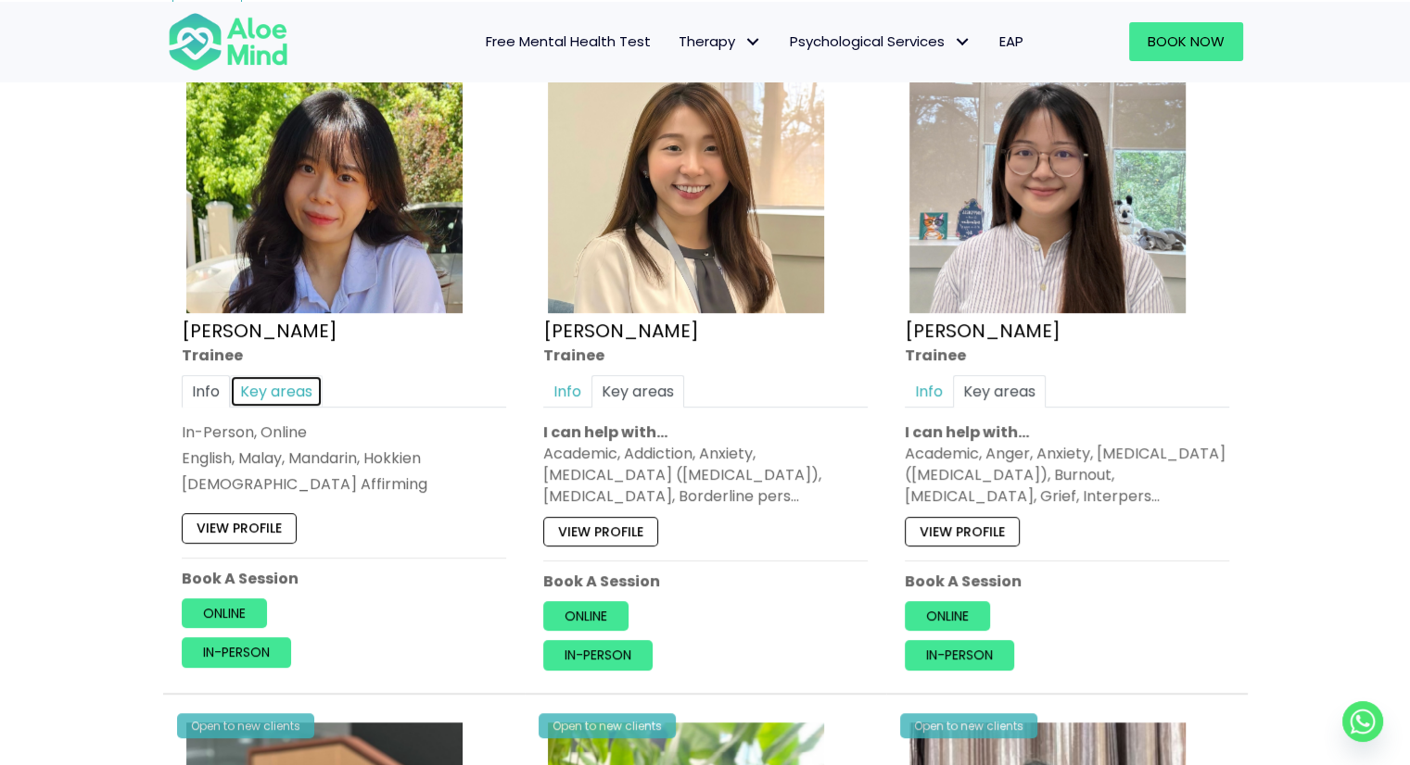
click at [292, 376] on link "Key areas" at bounding box center [276, 390] width 93 height 32
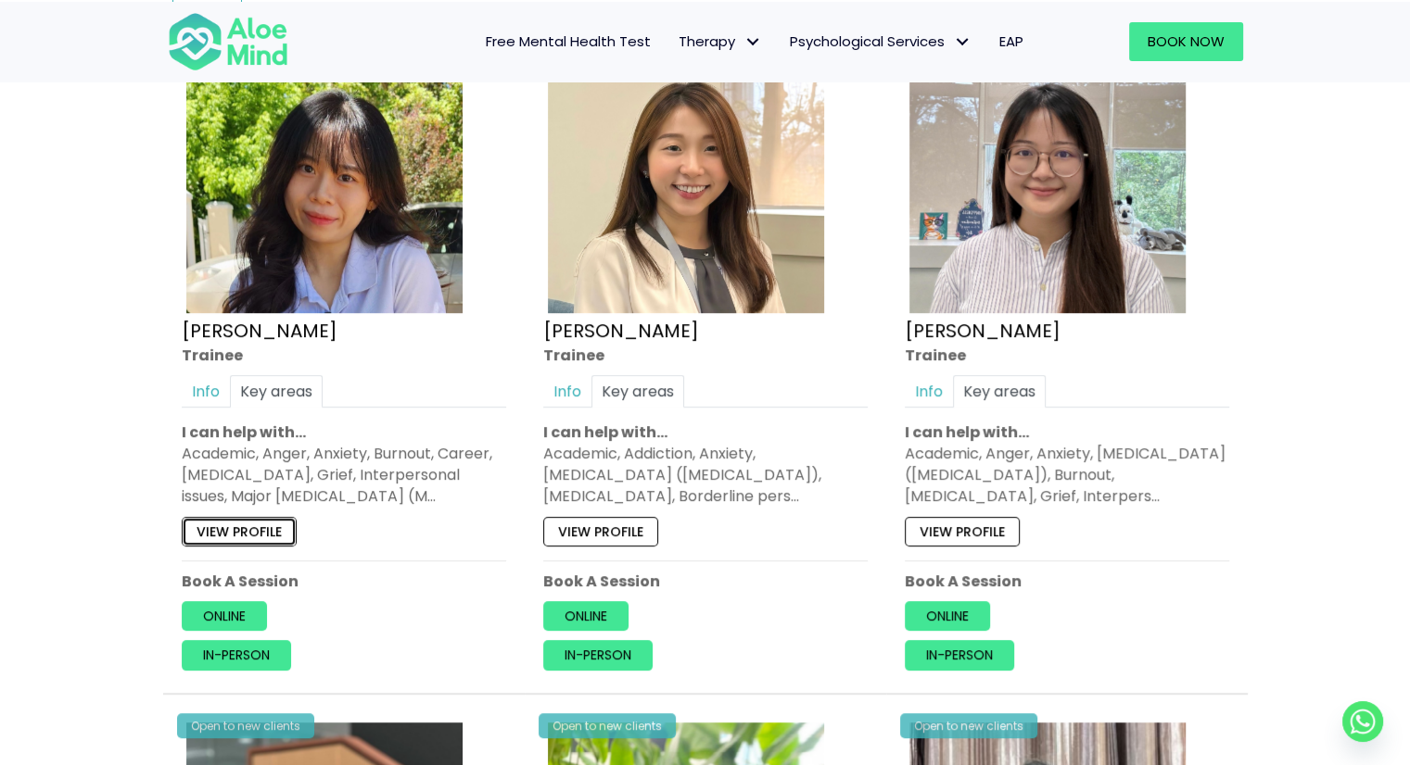
click at [247, 524] on link "View profile" at bounding box center [239, 531] width 115 height 30
click at [610, 542] on div "Open to new clients Tracy Trainee Info Key areas In-Person, Online English, Man…" at bounding box center [705, 352] width 352 height 666
click at [611, 525] on link "View profile" at bounding box center [600, 531] width 115 height 30
click at [255, 525] on link "View profile" at bounding box center [239, 531] width 115 height 30
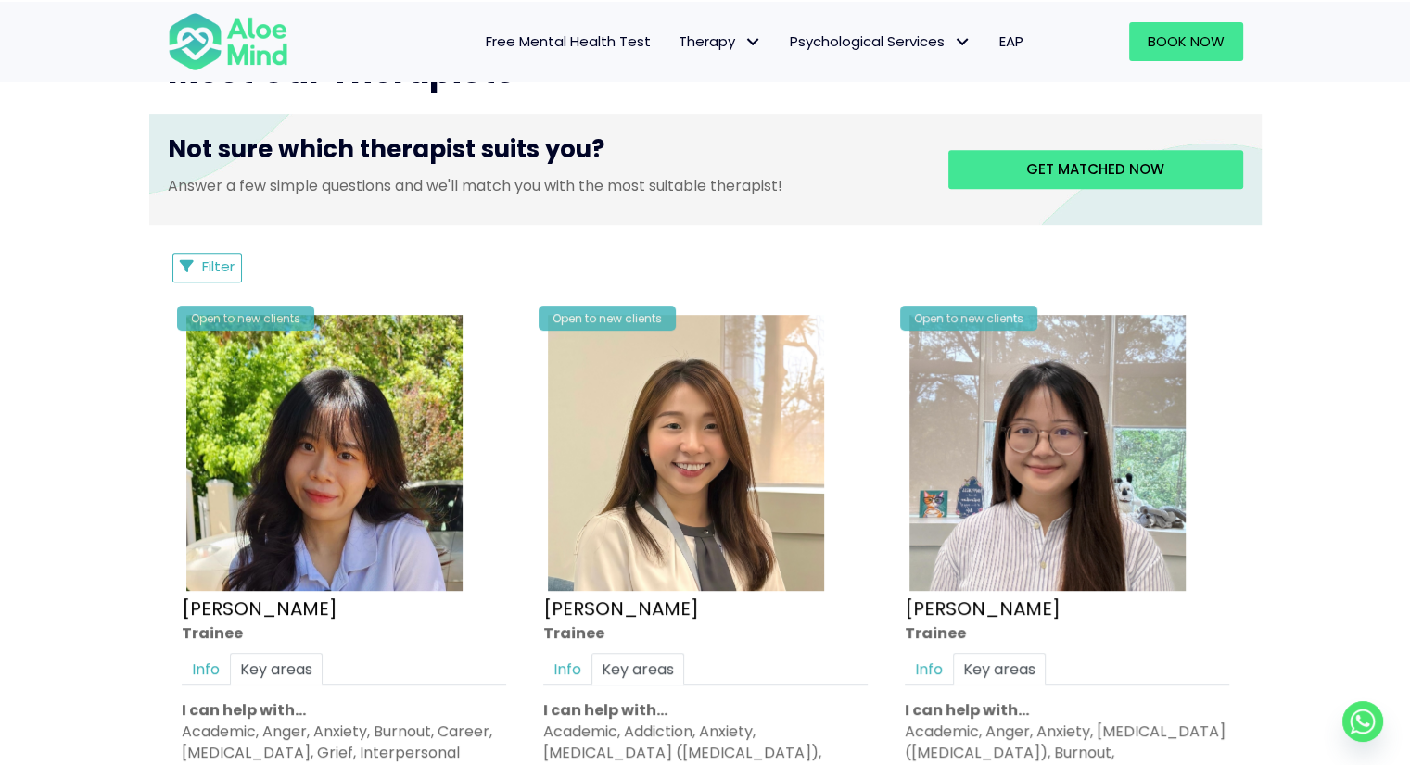
scroll to position [1112, 0]
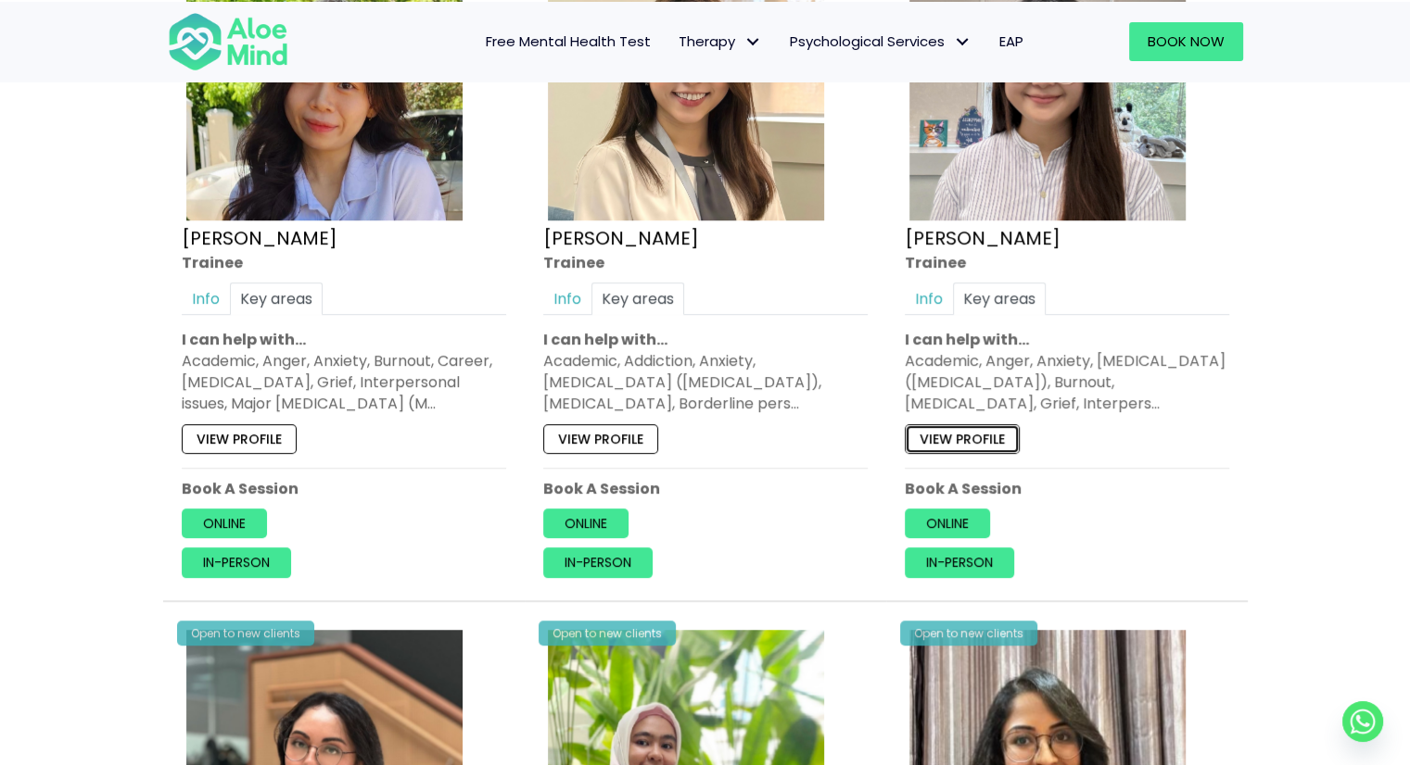
click at [956, 433] on link "View profile" at bounding box center [961, 439] width 115 height 30
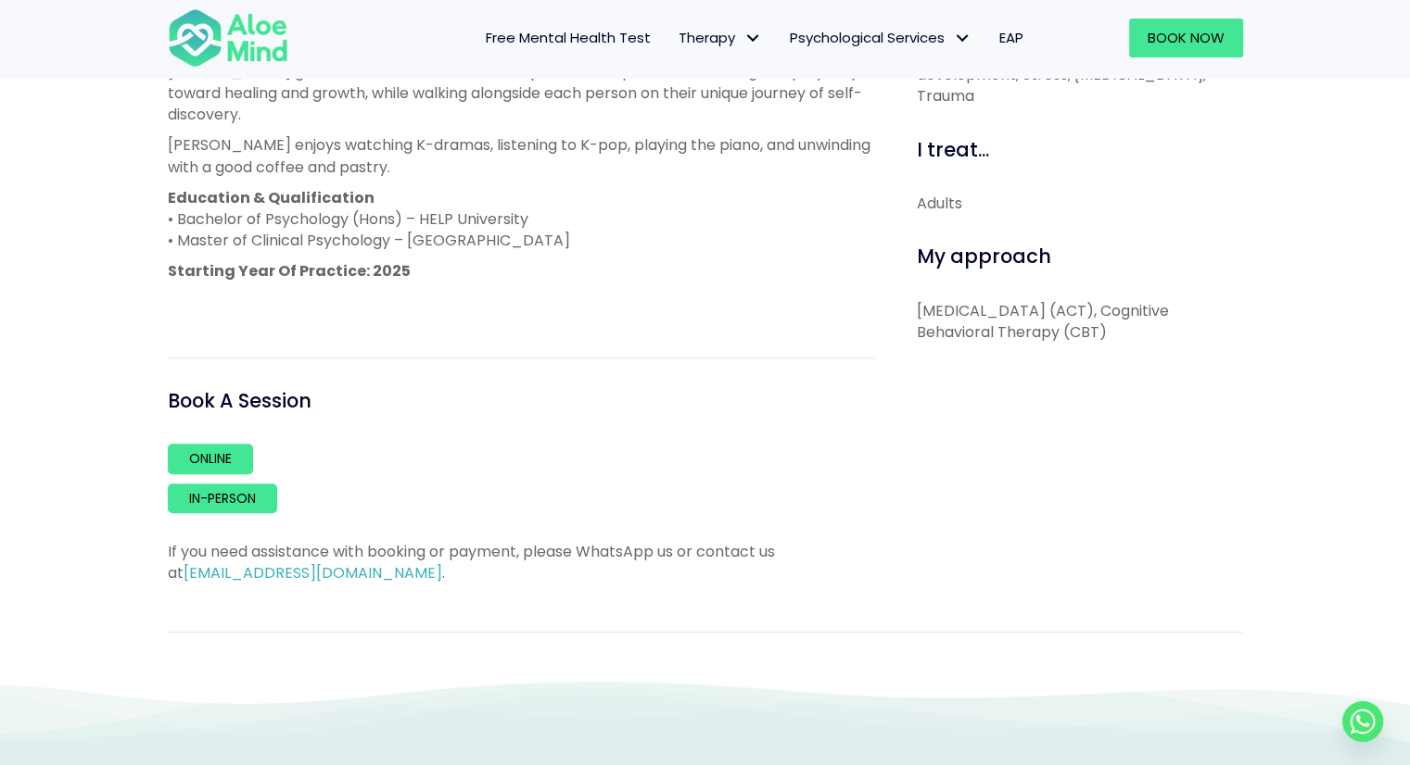
scroll to position [927, 0]
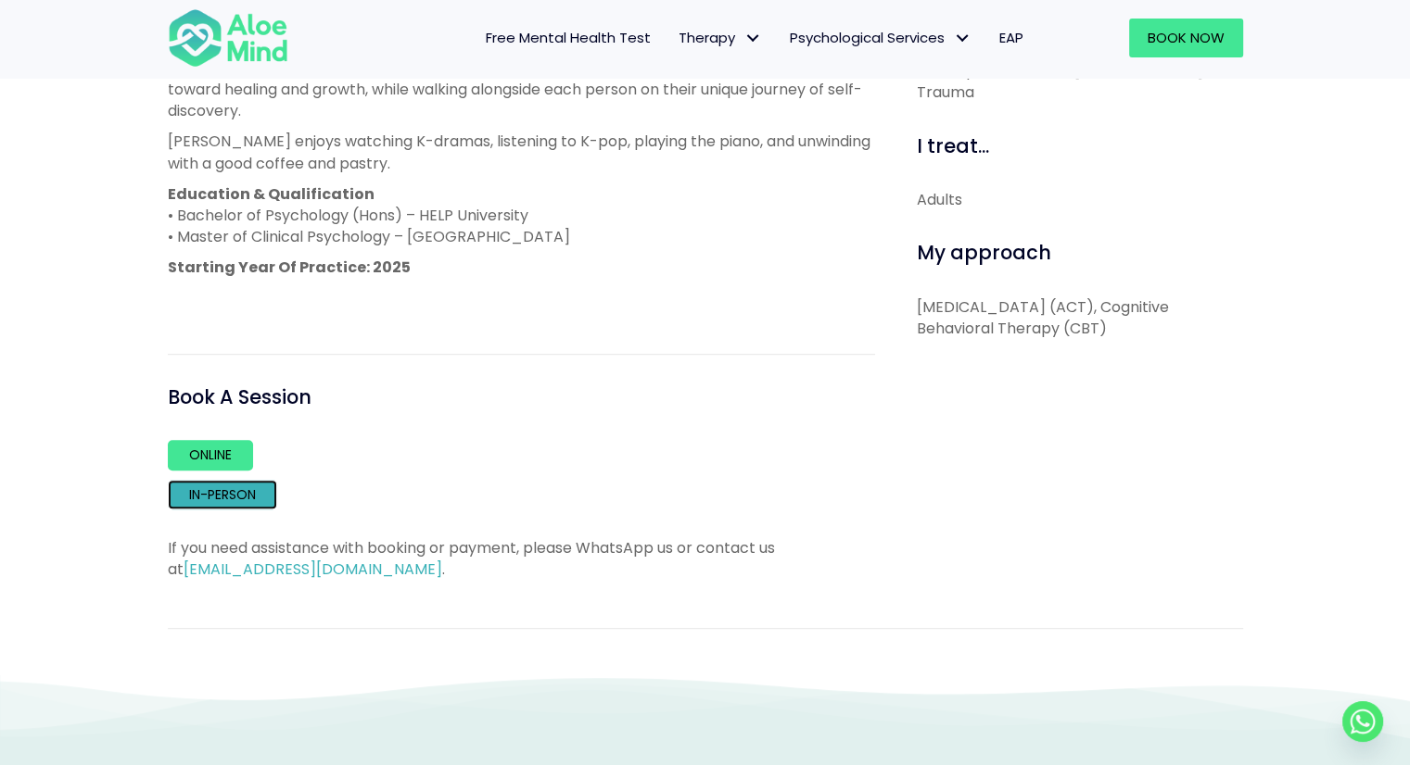
click at [238, 480] on link "In-person" at bounding box center [222, 495] width 109 height 30
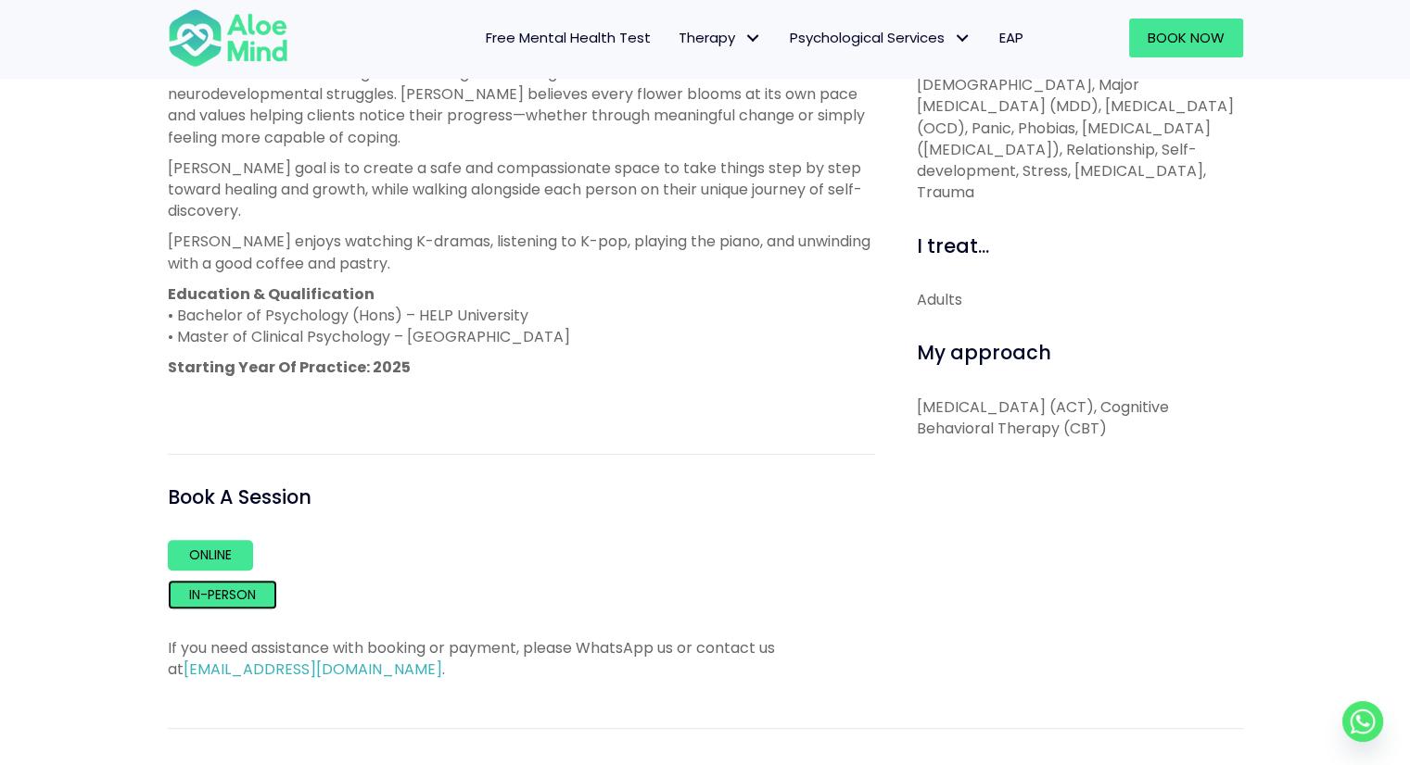
scroll to position [834, 0]
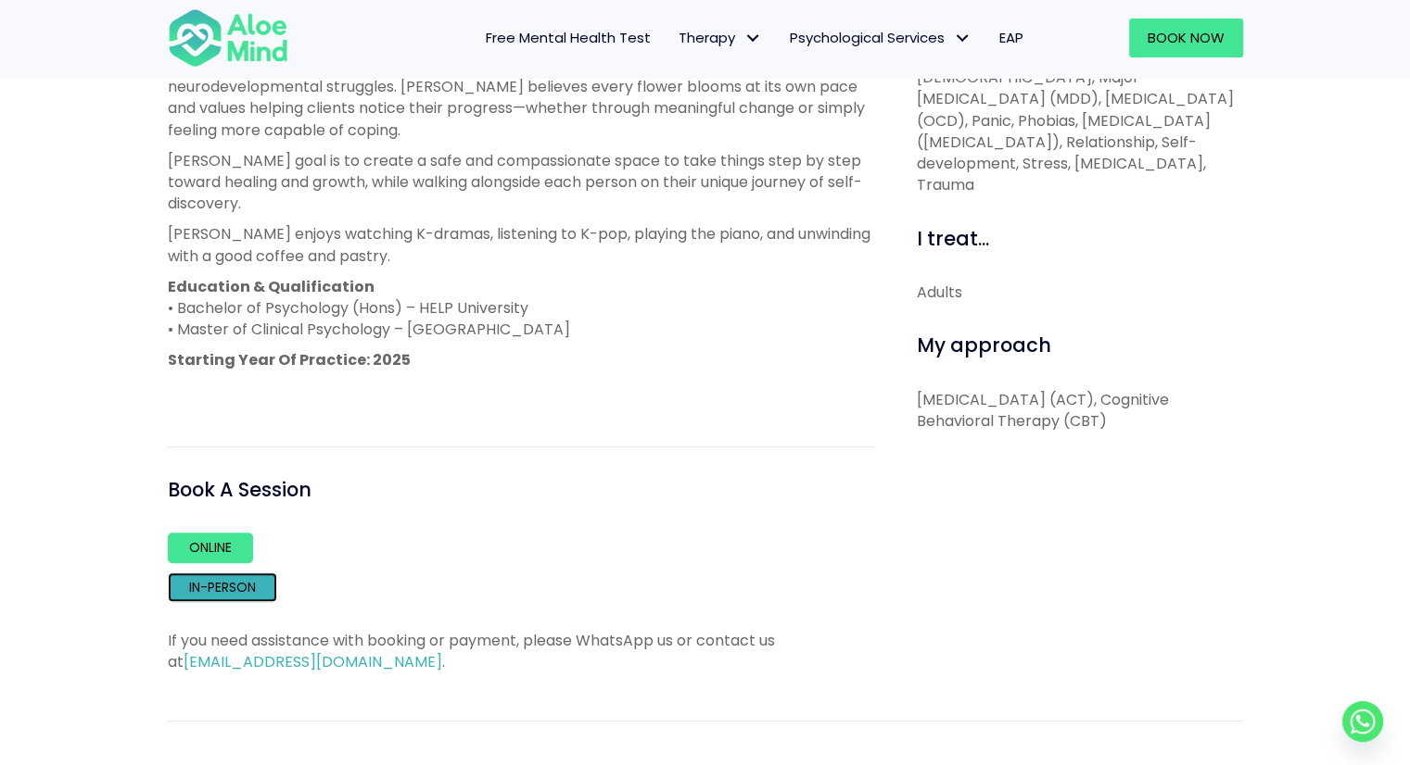
click at [215, 573] on link "In-person" at bounding box center [222, 588] width 109 height 30
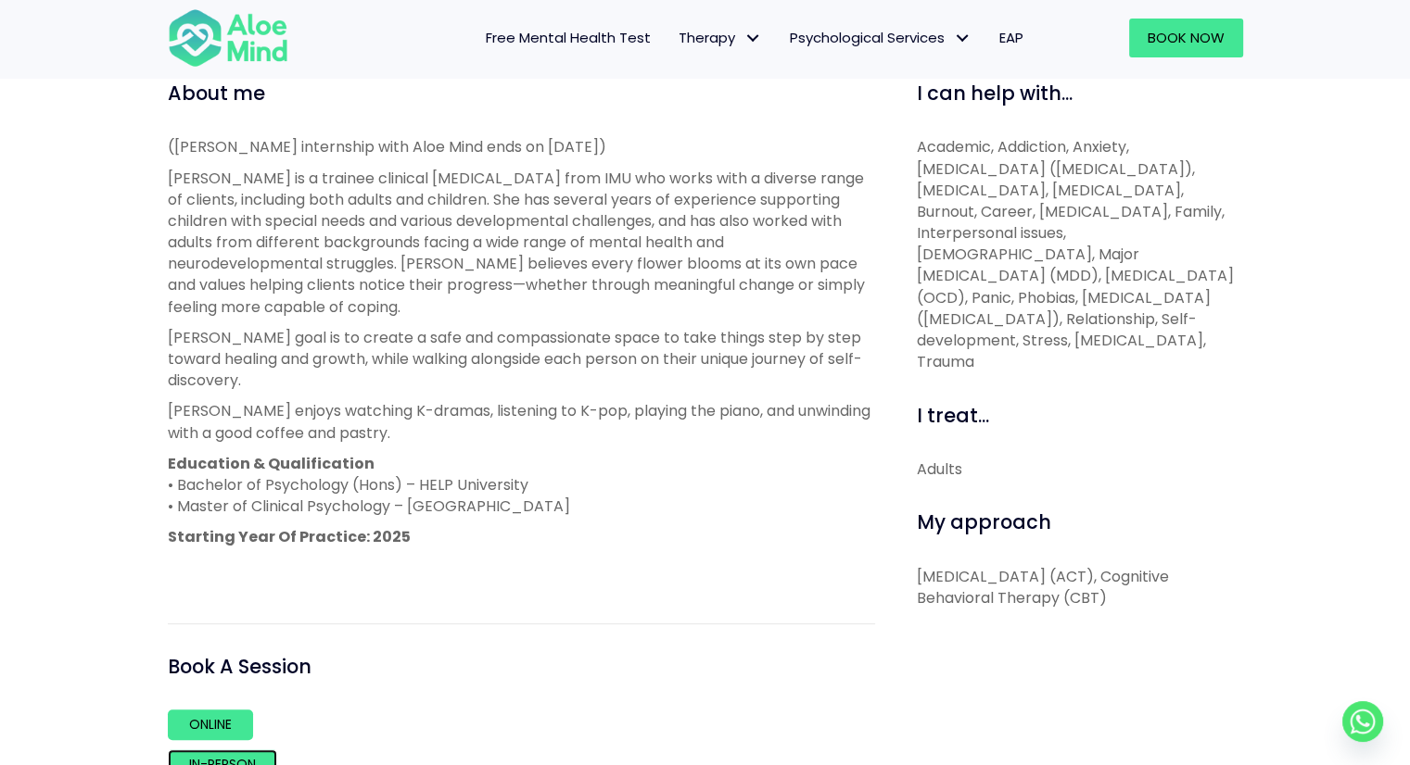
scroll to position [927, 0]
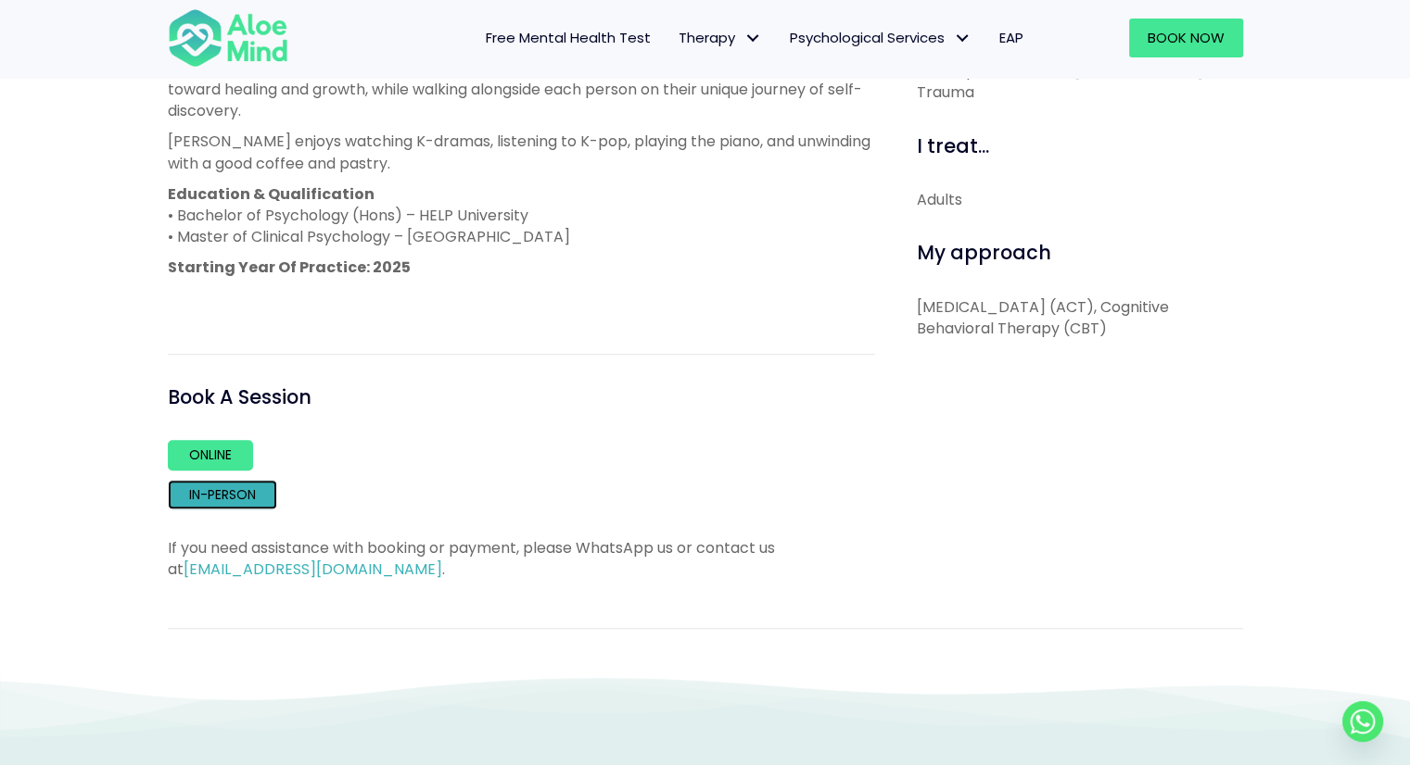
click at [243, 480] on link "In-person" at bounding box center [222, 495] width 109 height 30
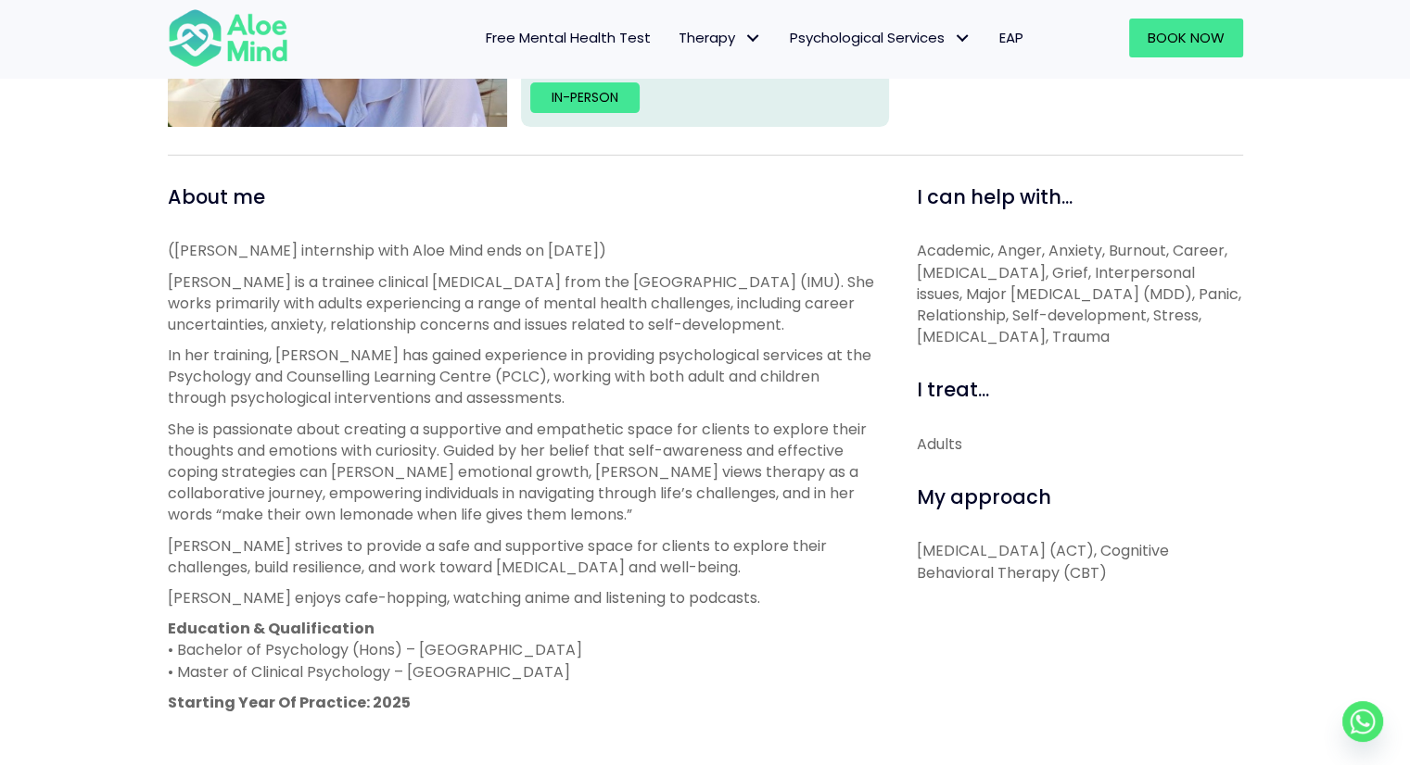
scroll to position [556, 0]
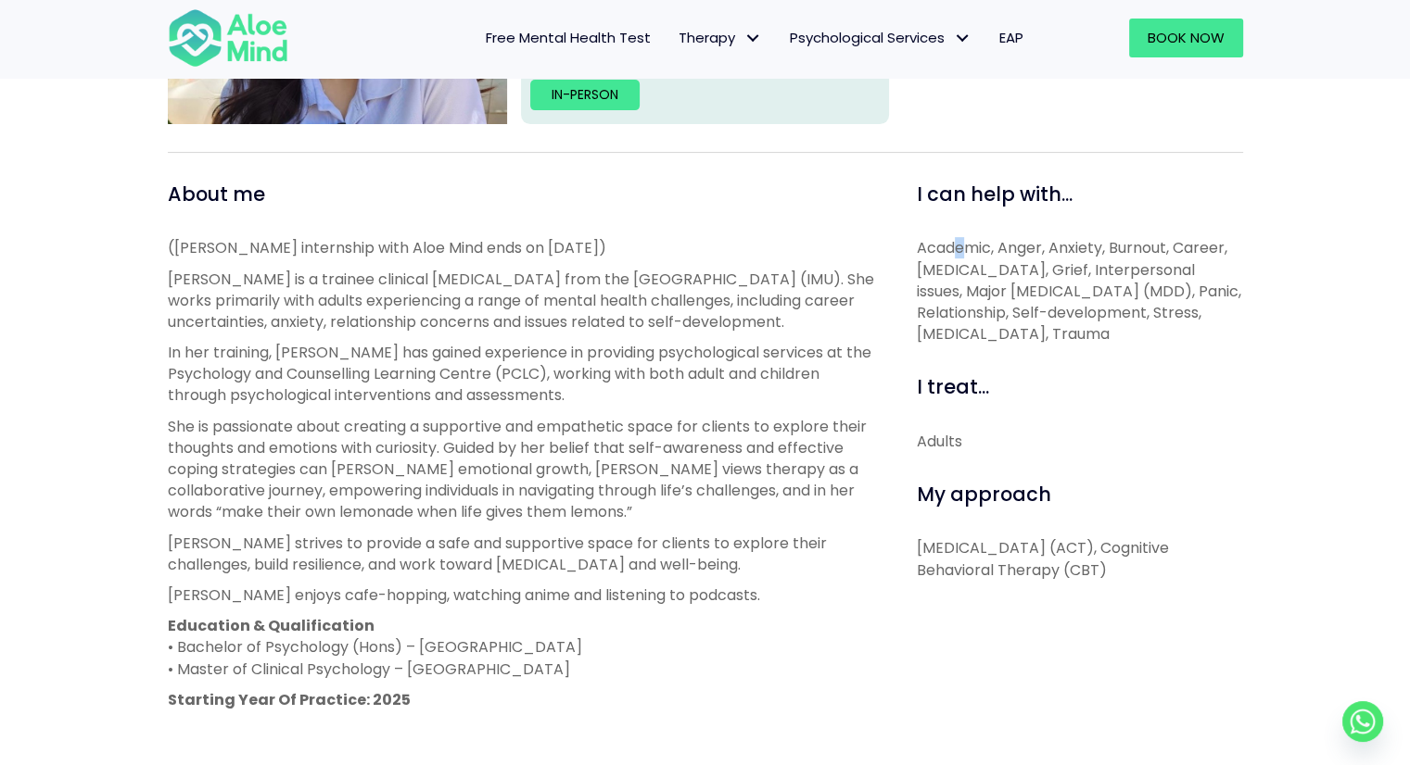
drag, startPoint x: 966, startPoint y: 234, endPoint x: 953, endPoint y: 241, distance: 14.5
click at [954, 241] on div "I can help with... Academic, Anger, Anxiety, Burnout, Career, Depression, Grief…" at bounding box center [1080, 263] width 326 height 164
click at [953, 241] on span "Academic, Anger, Anxiety, Burnout, Career, Depression, Grief, Interpersonal iss…" at bounding box center [1079, 290] width 324 height 107
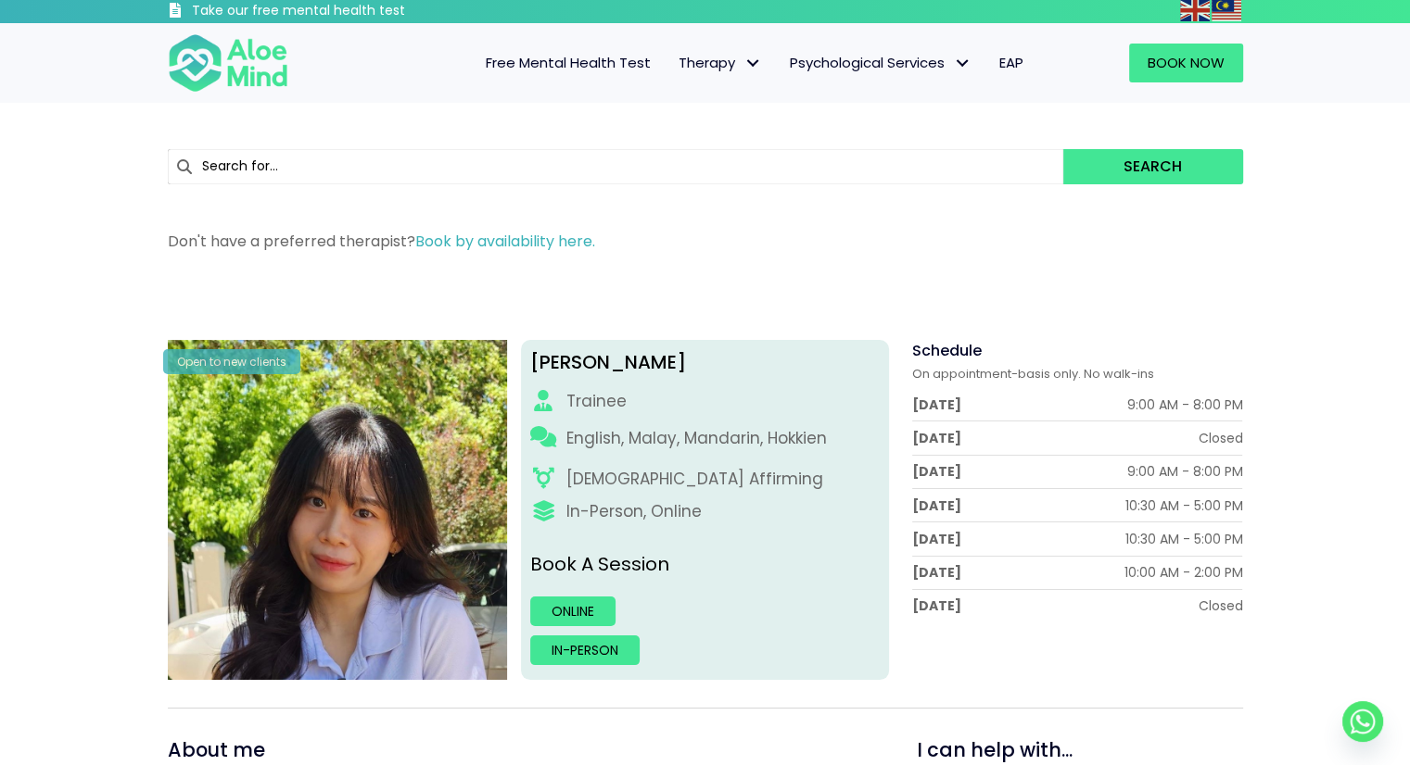
scroll to position [0, 0]
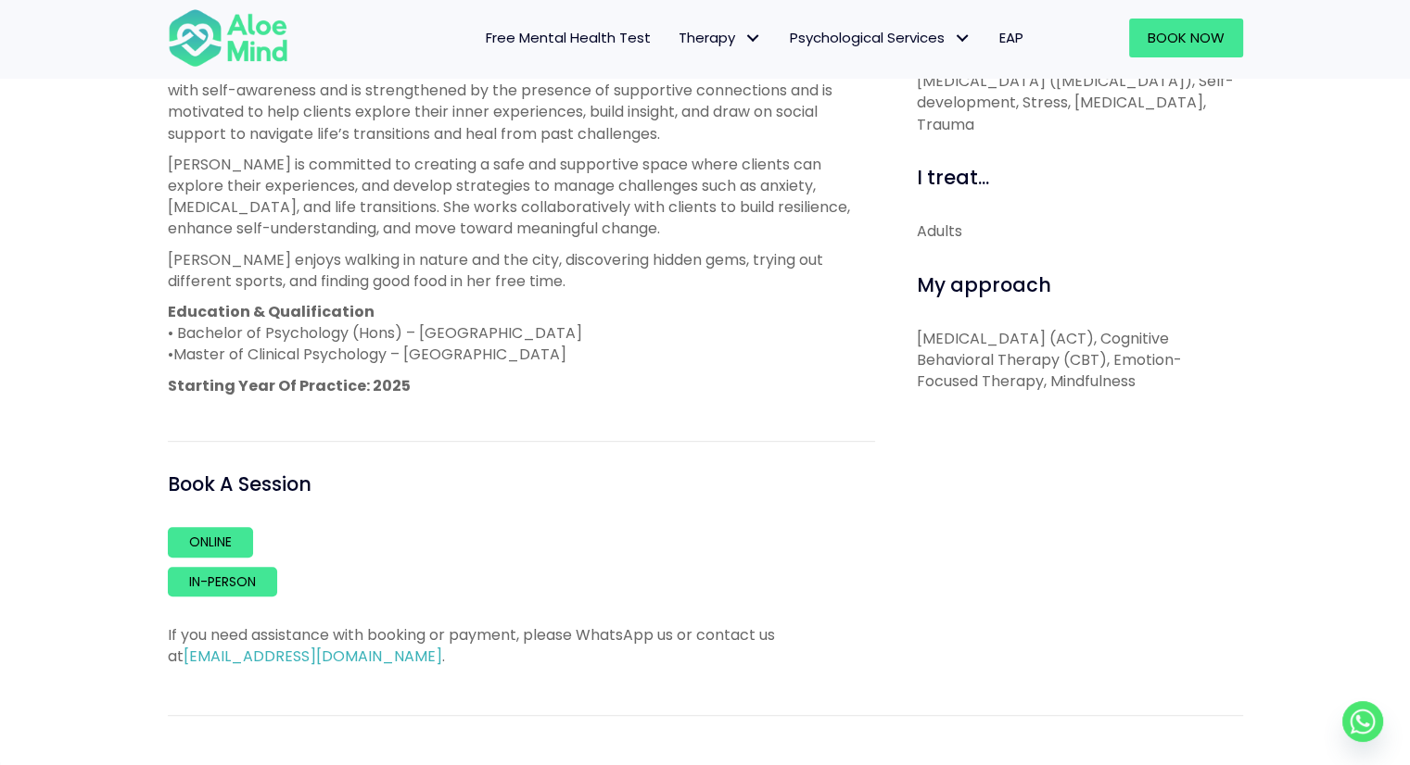
scroll to position [834, 0]
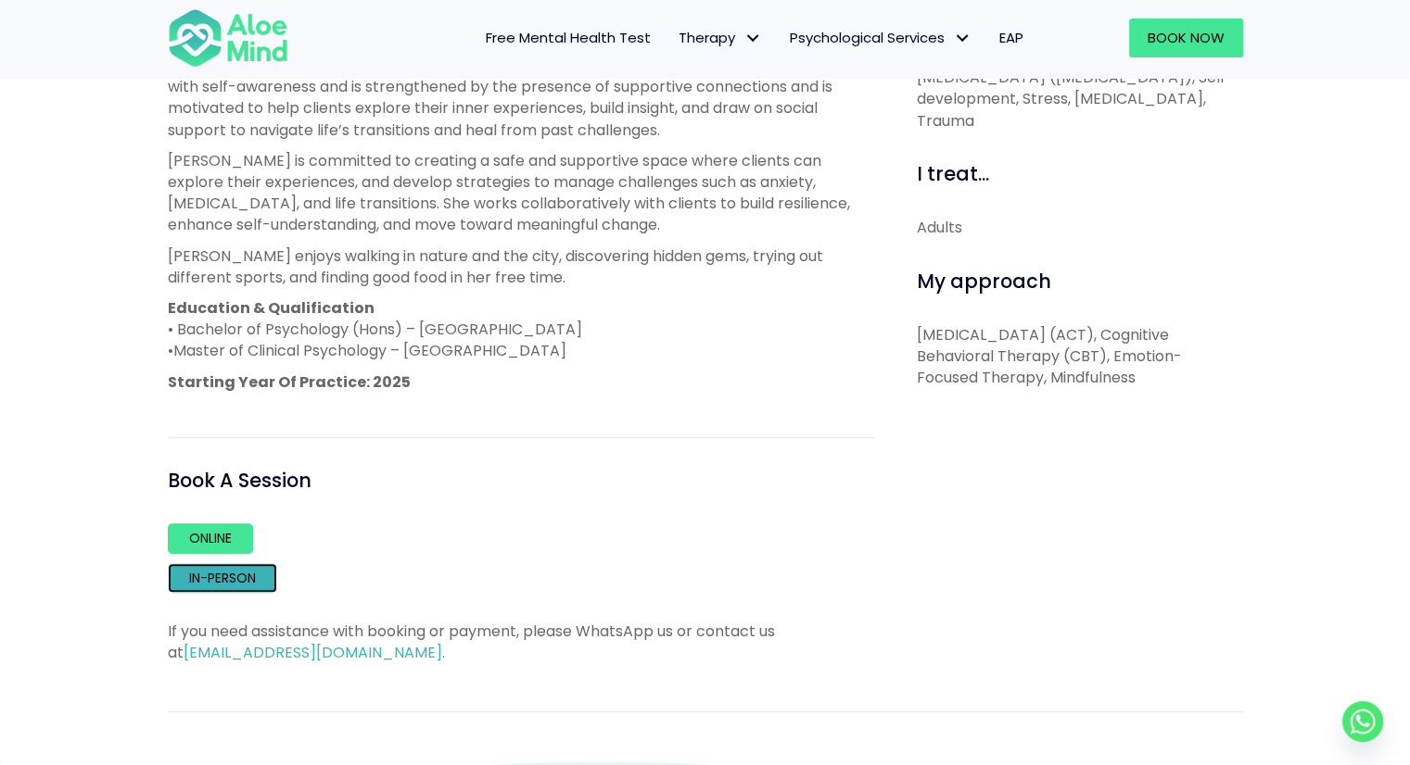
click at [204, 568] on link "In-person" at bounding box center [222, 578] width 109 height 30
